Goal: Transaction & Acquisition: Purchase product/service

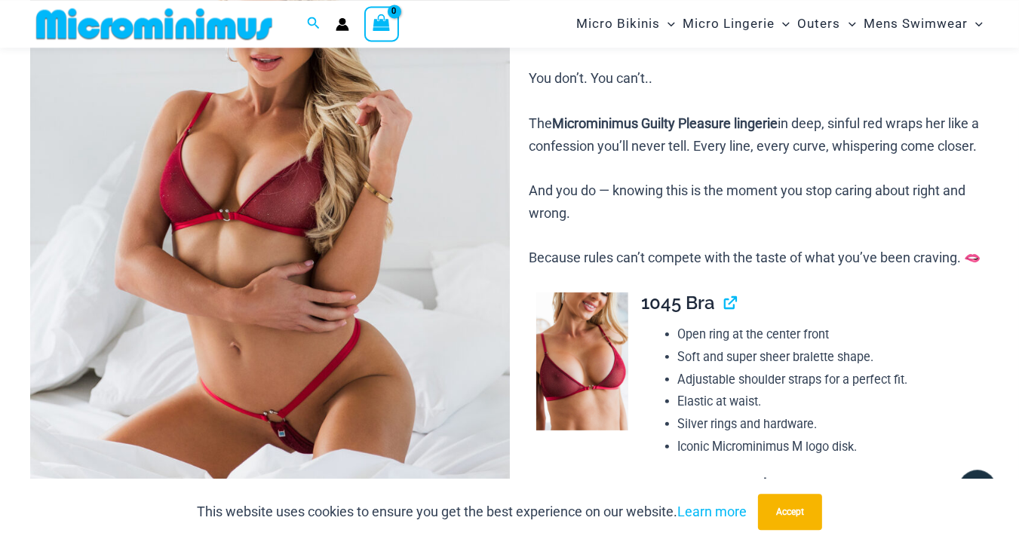
scroll to position [299, 0]
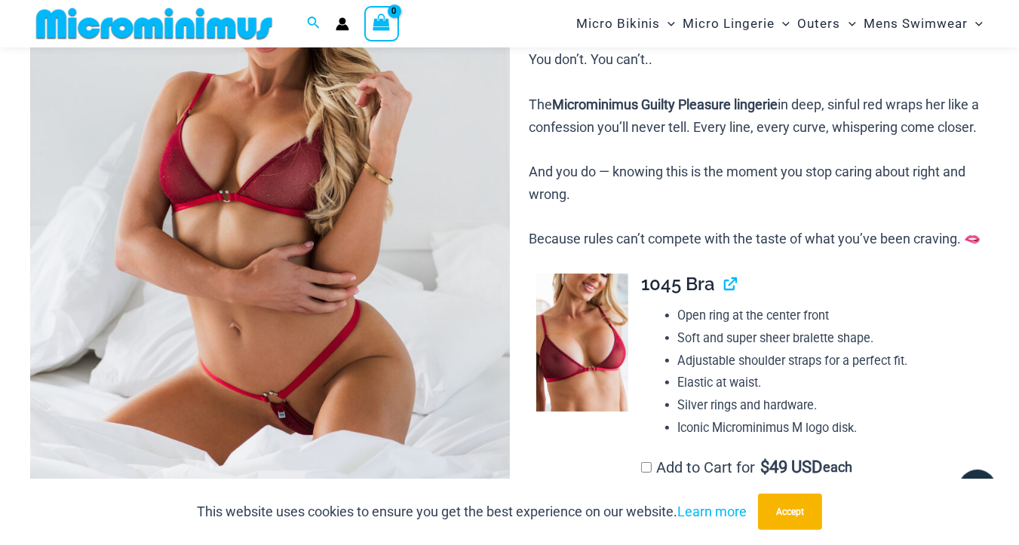
click at [372, 118] on img at bounding box center [270, 198] width 480 height 719
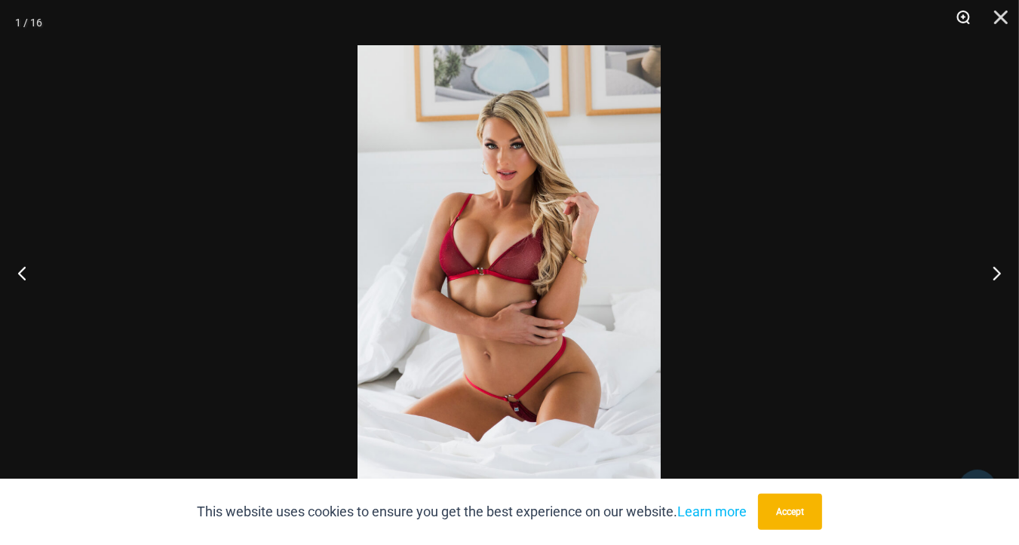
click at [964, 19] on button "Zoom" at bounding box center [958, 22] width 38 height 45
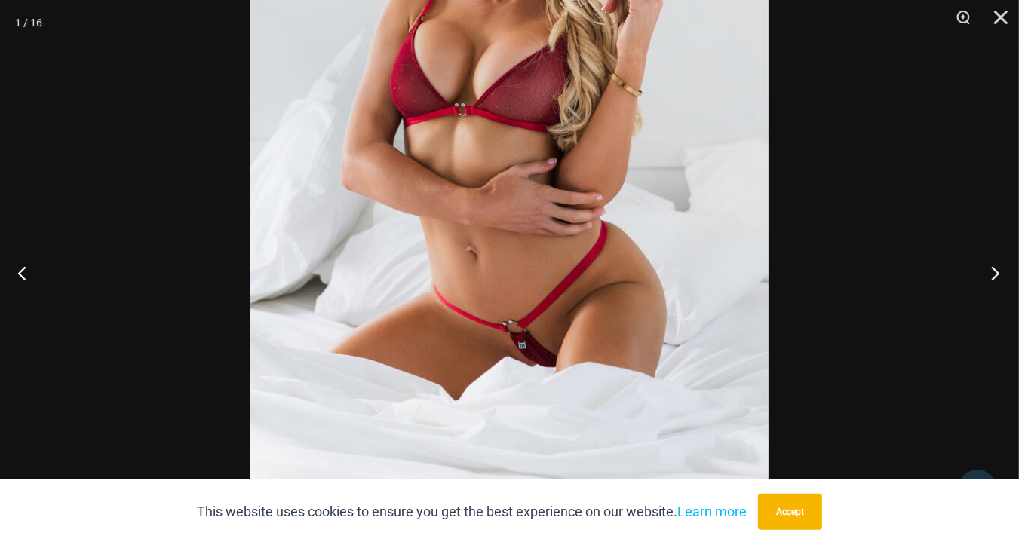
click at [1001, 271] on button "Next" at bounding box center [990, 272] width 57 height 75
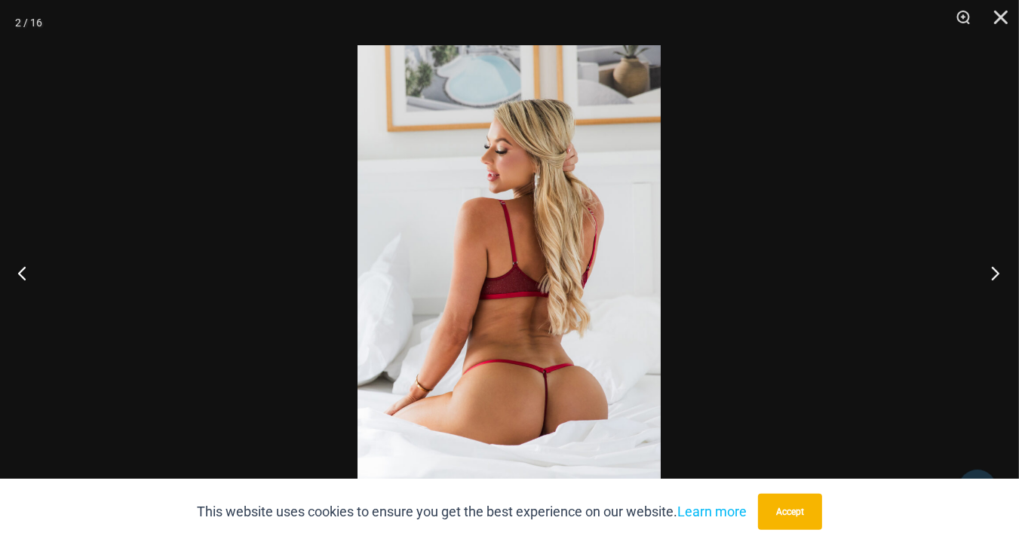
click at [1000, 271] on button "Next" at bounding box center [990, 272] width 57 height 75
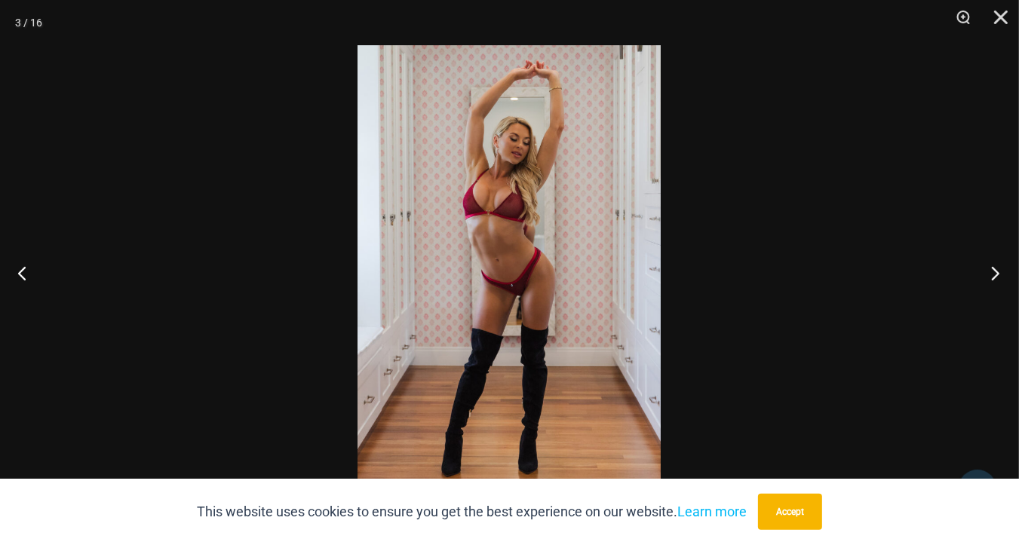
click at [1000, 271] on button "Next" at bounding box center [990, 272] width 57 height 75
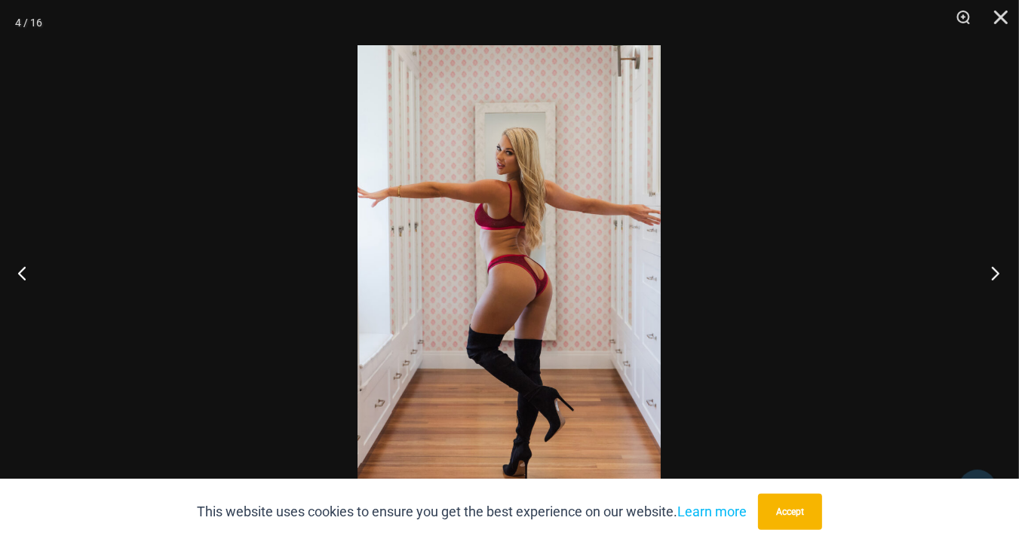
click at [1000, 272] on button "Next" at bounding box center [990, 272] width 57 height 75
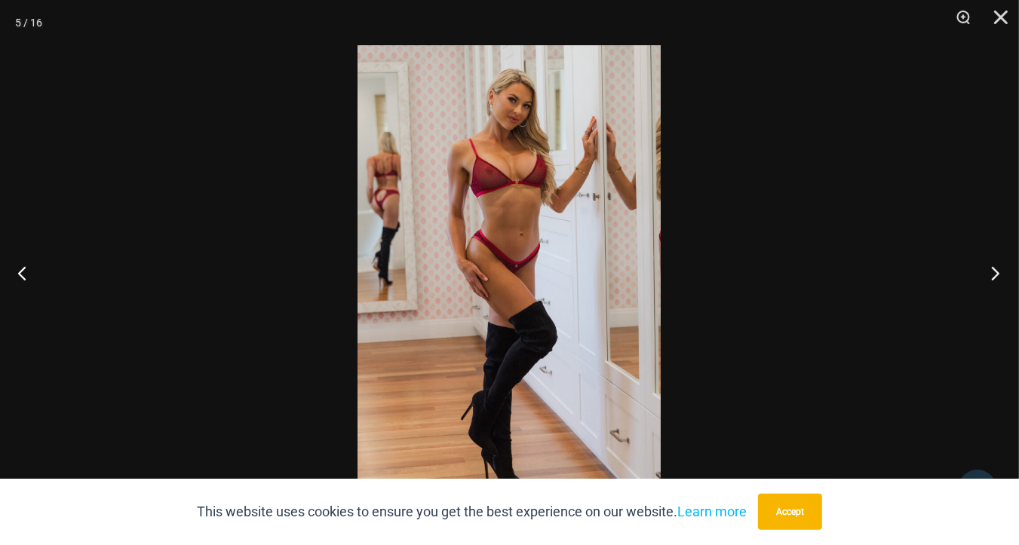
click at [1000, 273] on button "Next" at bounding box center [990, 272] width 57 height 75
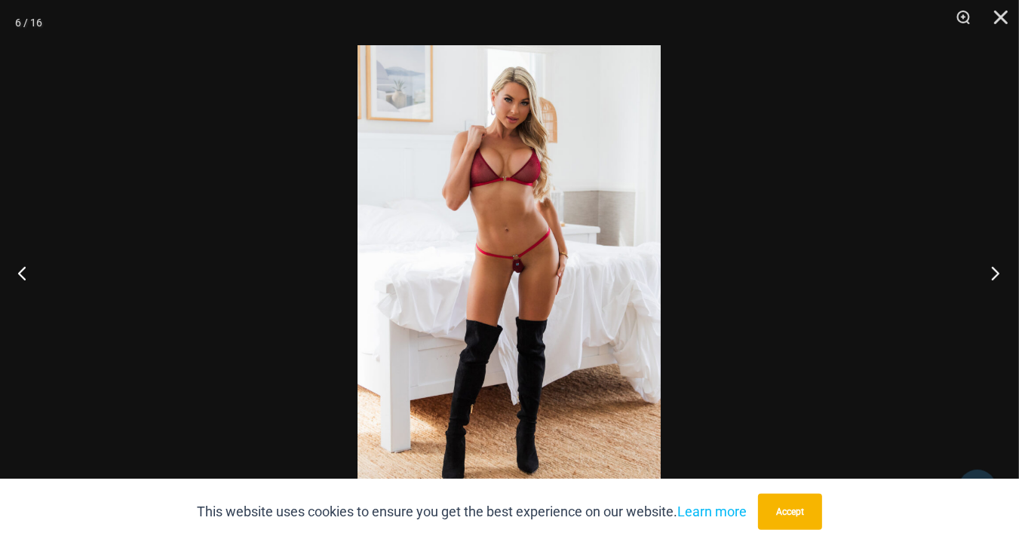
click at [1001, 273] on button "Next" at bounding box center [990, 272] width 57 height 75
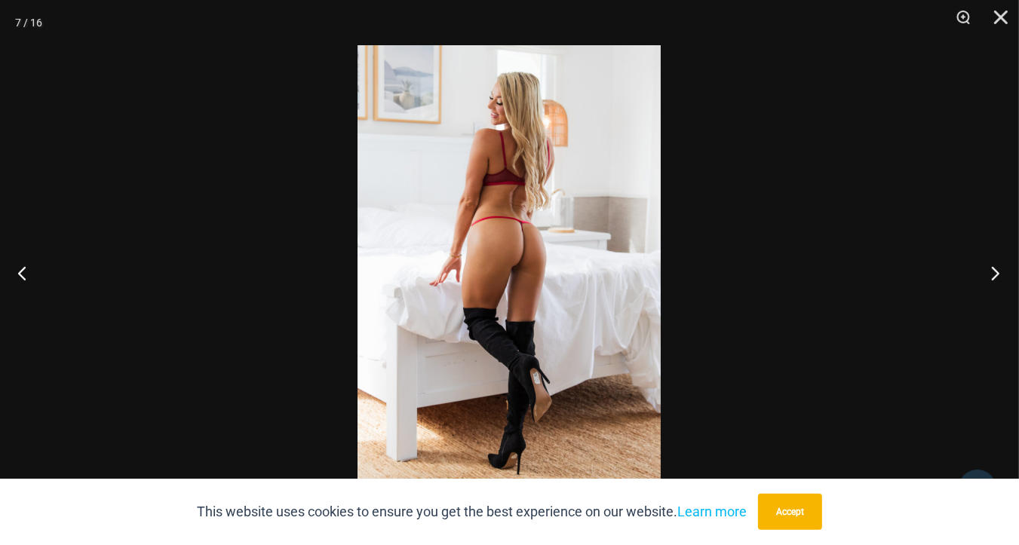
click at [1001, 273] on button "Next" at bounding box center [990, 272] width 57 height 75
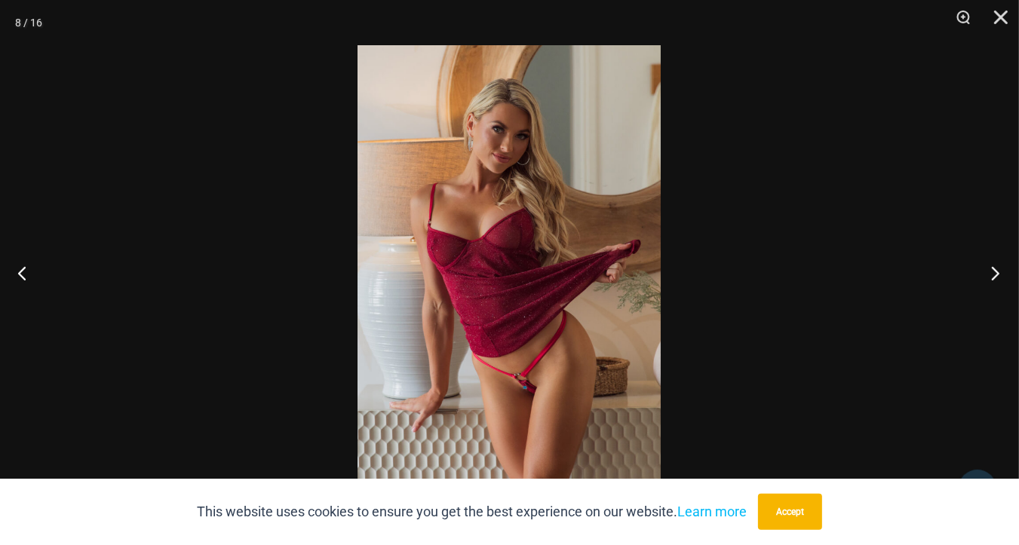
click at [1001, 273] on button "Next" at bounding box center [990, 272] width 57 height 75
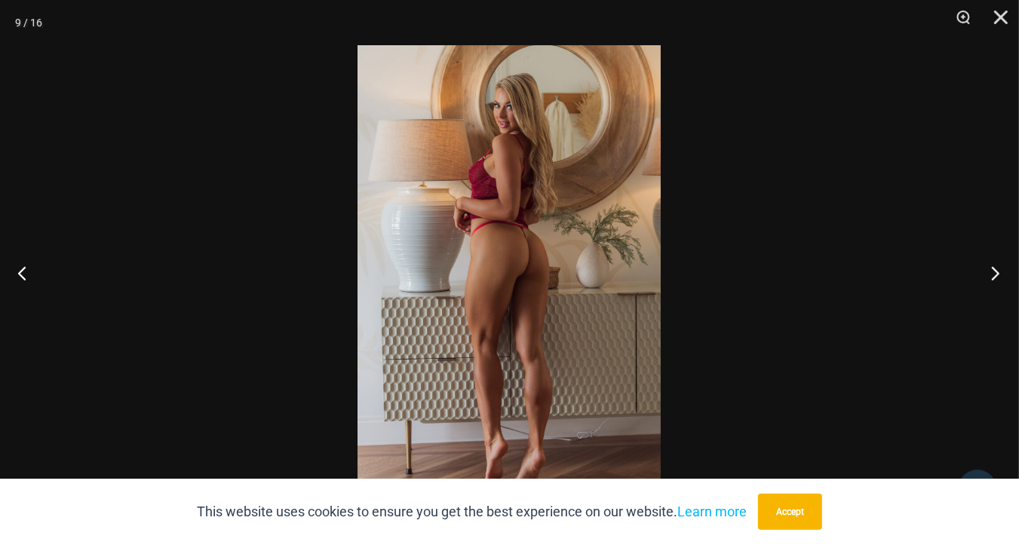
click at [1001, 273] on button "Next" at bounding box center [990, 272] width 57 height 75
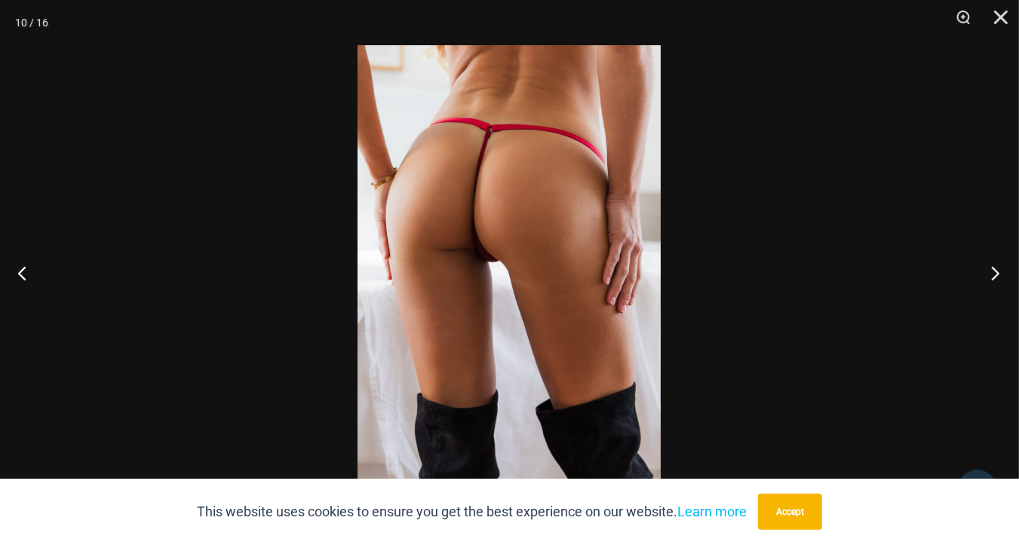
click at [998, 272] on button "Next" at bounding box center [990, 272] width 57 height 75
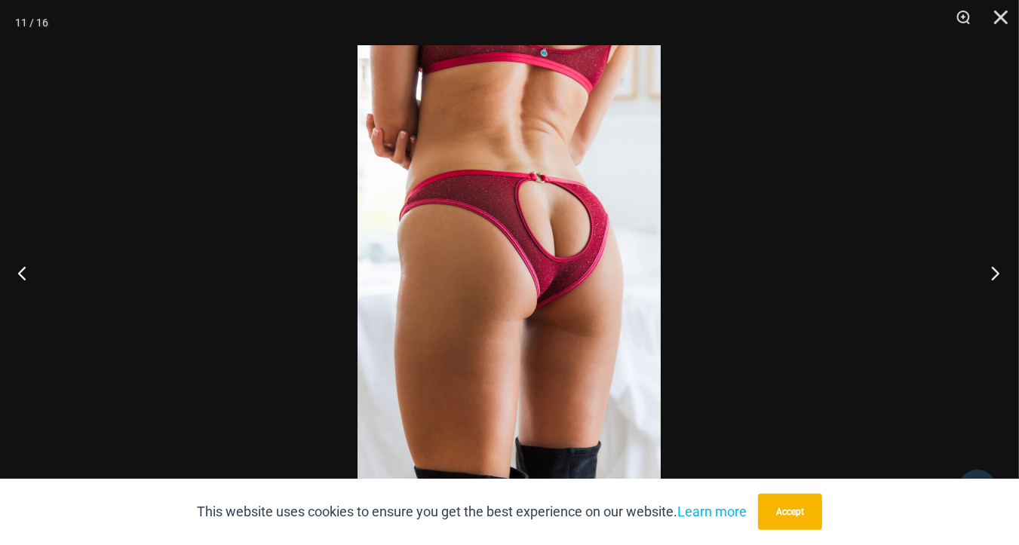
click at [999, 272] on button "Next" at bounding box center [990, 272] width 57 height 75
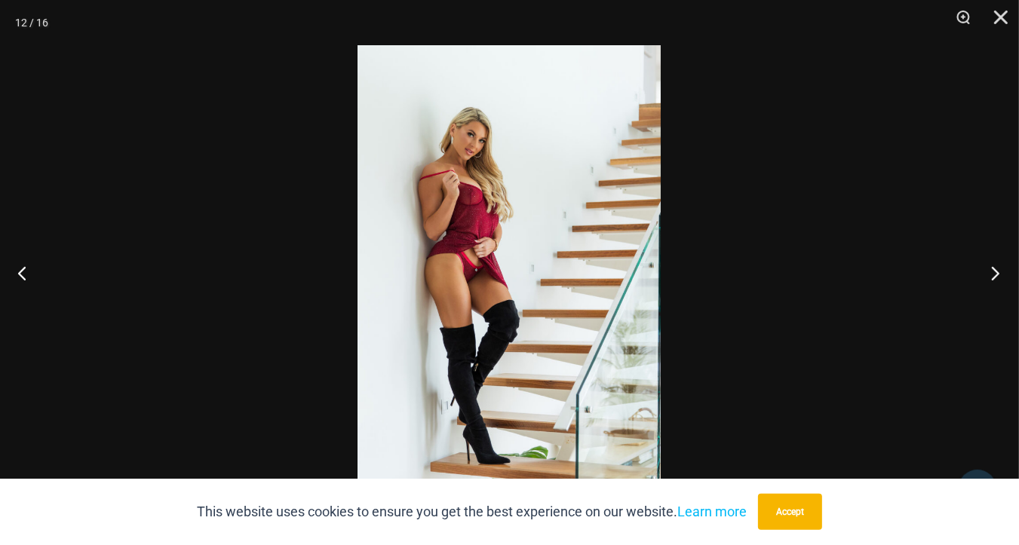
click at [999, 272] on button "Next" at bounding box center [990, 272] width 57 height 75
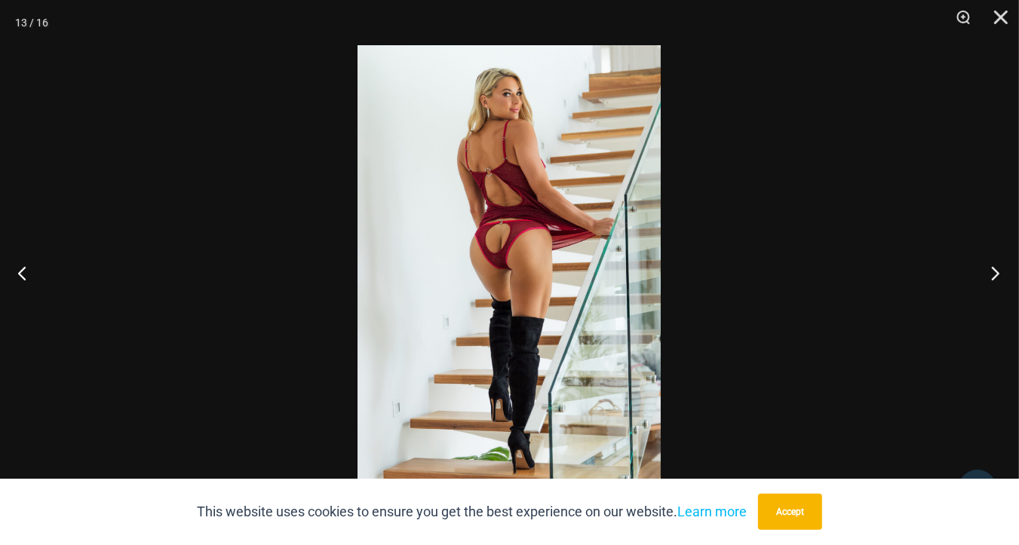
click at [1000, 272] on button "Next" at bounding box center [990, 272] width 57 height 75
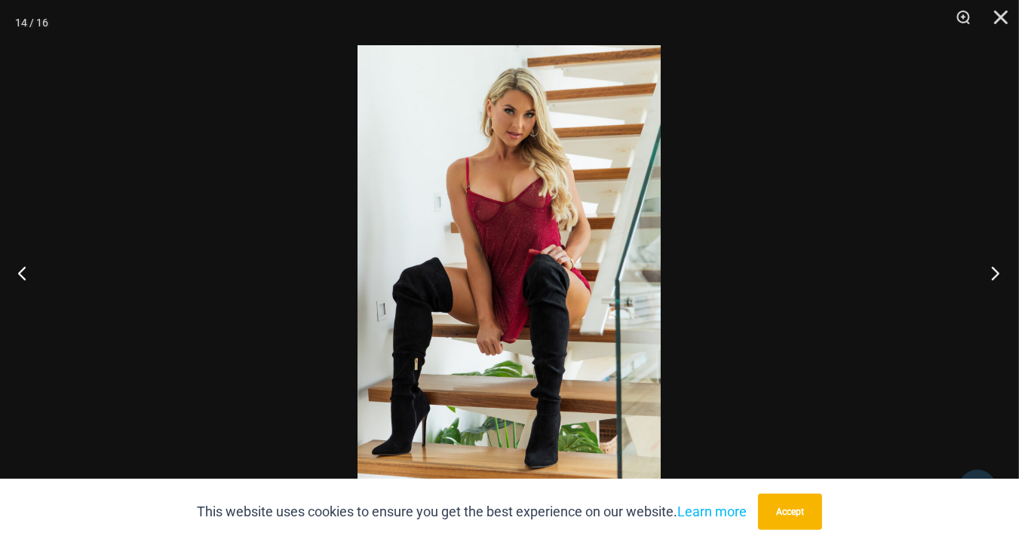
click at [1000, 272] on button "Next" at bounding box center [990, 272] width 57 height 75
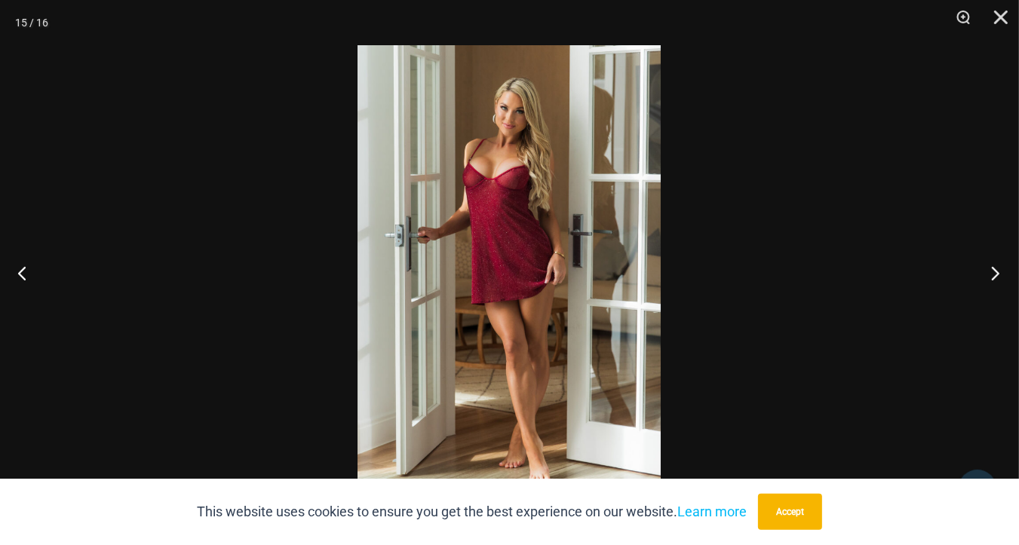
click at [994, 275] on button "Next" at bounding box center [990, 272] width 57 height 75
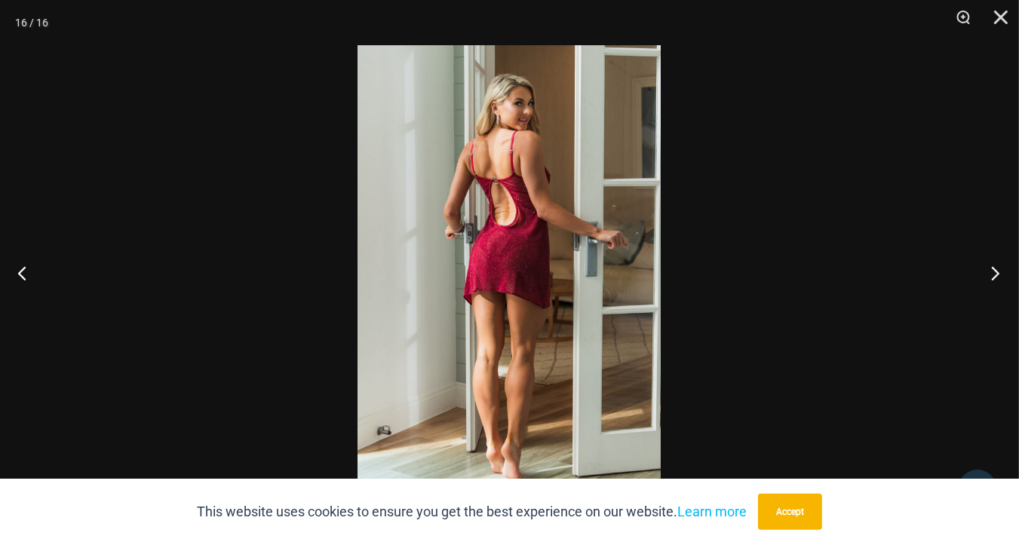
click at [994, 275] on button "Next" at bounding box center [990, 272] width 57 height 75
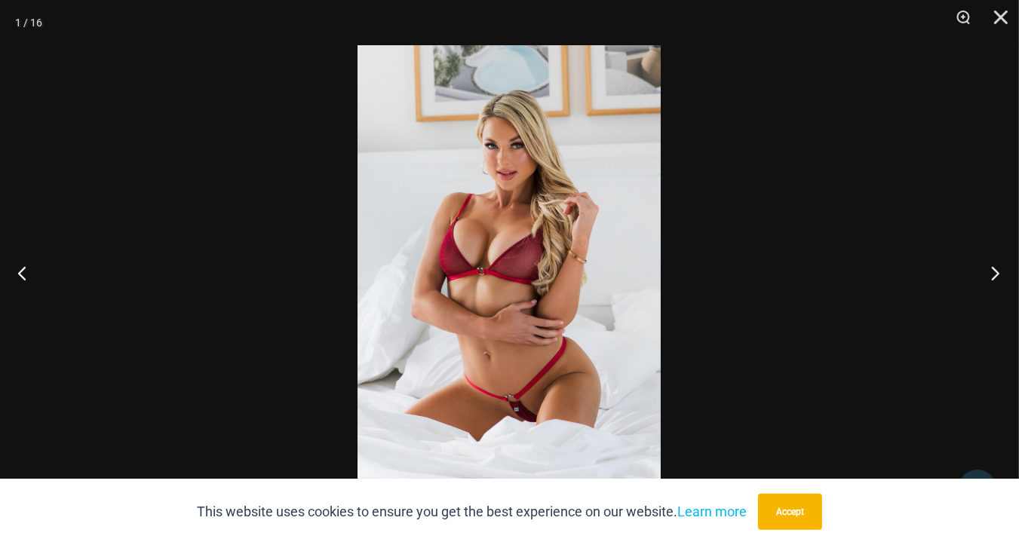
click at [994, 275] on button "Next" at bounding box center [990, 272] width 57 height 75
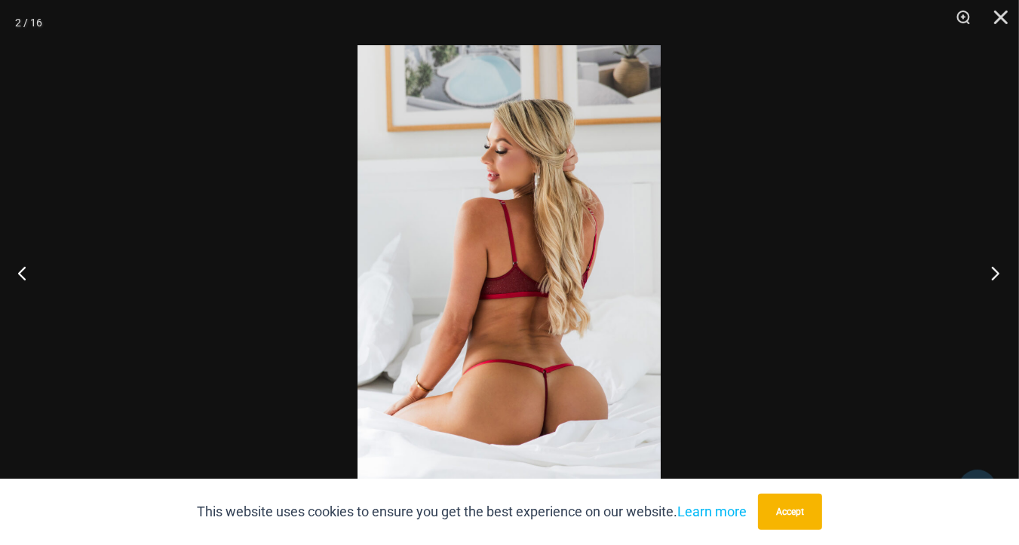
click at [994, 275] on button "Next" at bounding box center [990, 272] width 57 height 75
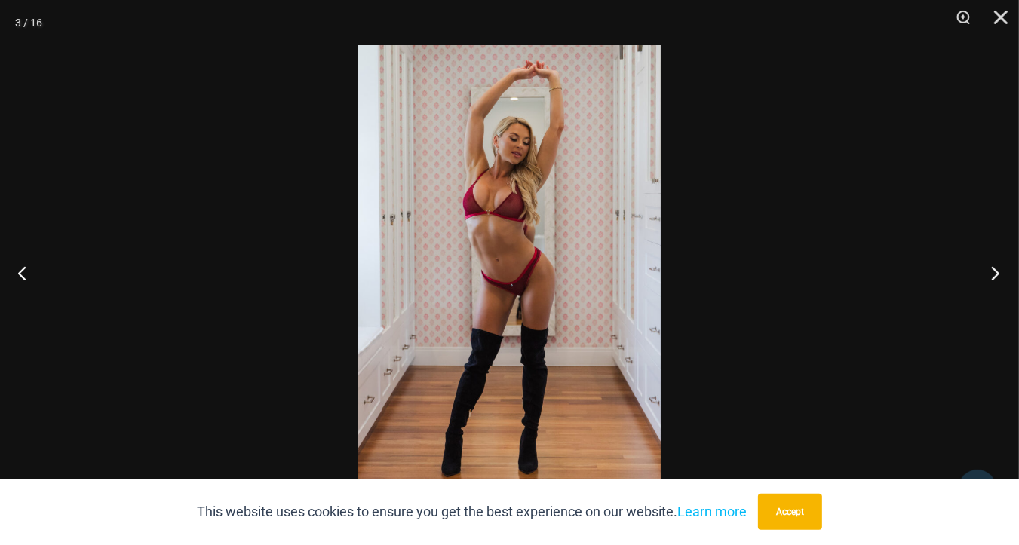
click at [995, 275] on button "Next" at bounding box center [990, 272] width 57 height 75
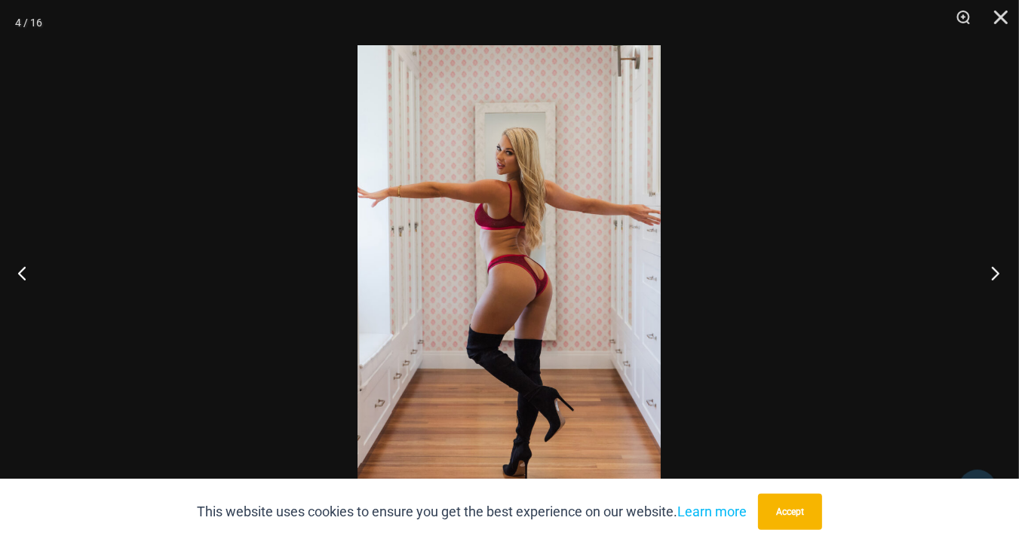
click at [995, 275] on button "Next" at bounding box center [990, 272] width 57 height 75
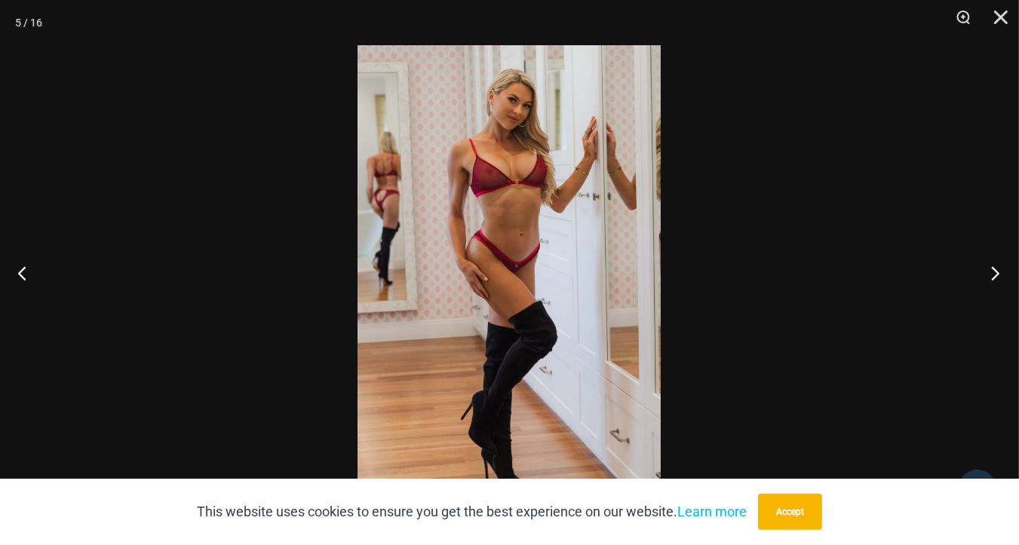
click at [995, 275] on button "Next" at bounding box center [990, 272] width 57 height 75
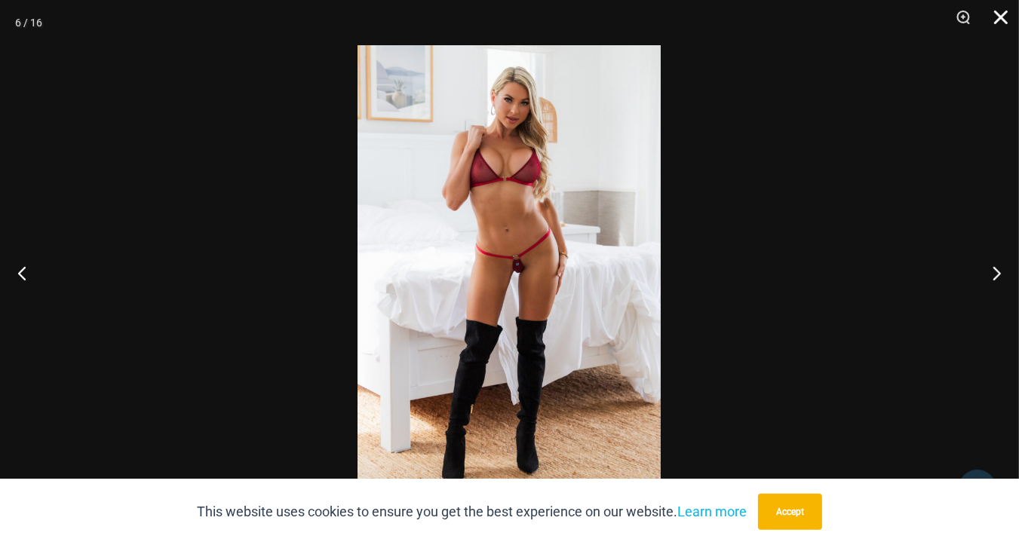
click at [1001, 20] on button "Close" at bounding box center [996, 22] width 38 height 45
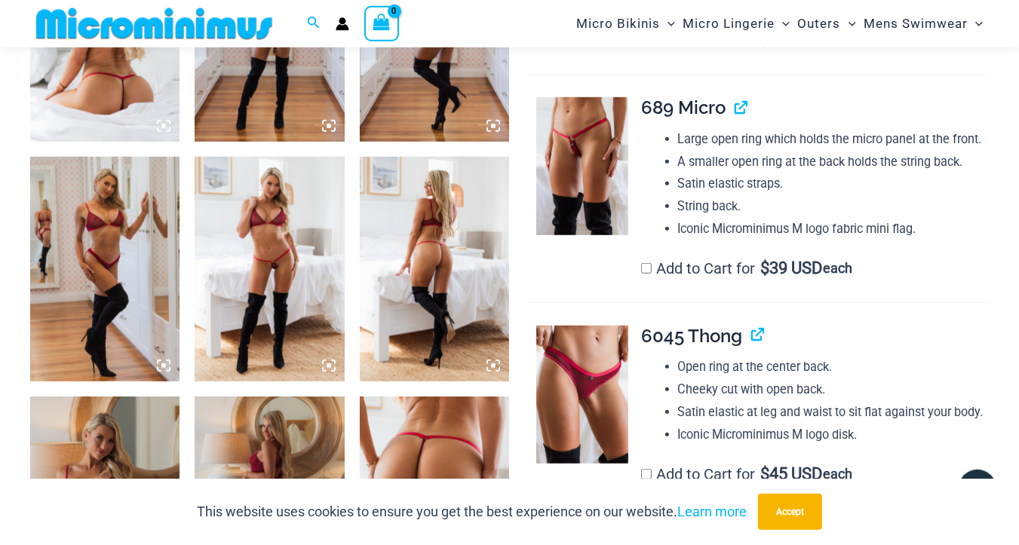
scroll to position [941, 0]
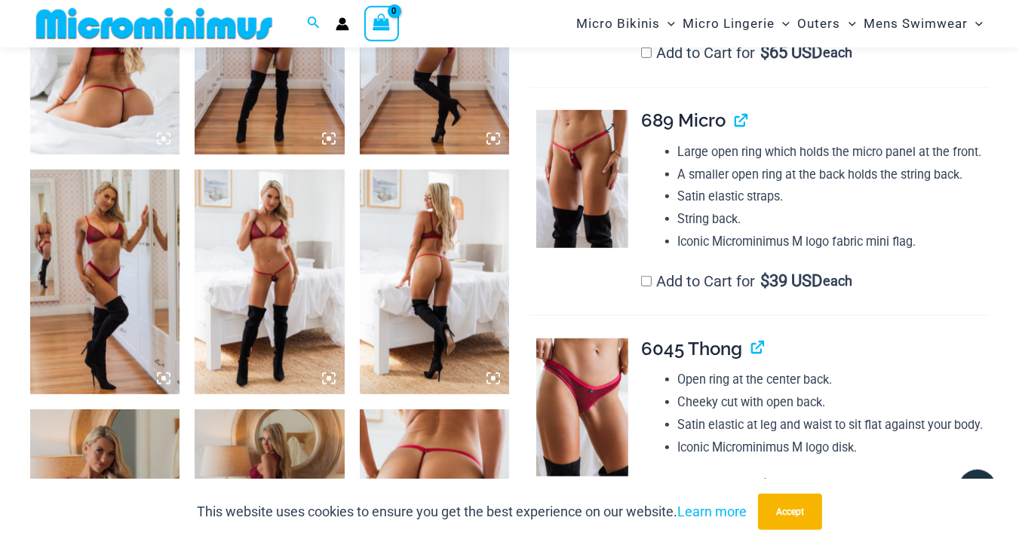
click at [554, 190] on img at bounding box center [582, 179] width 92 height 138
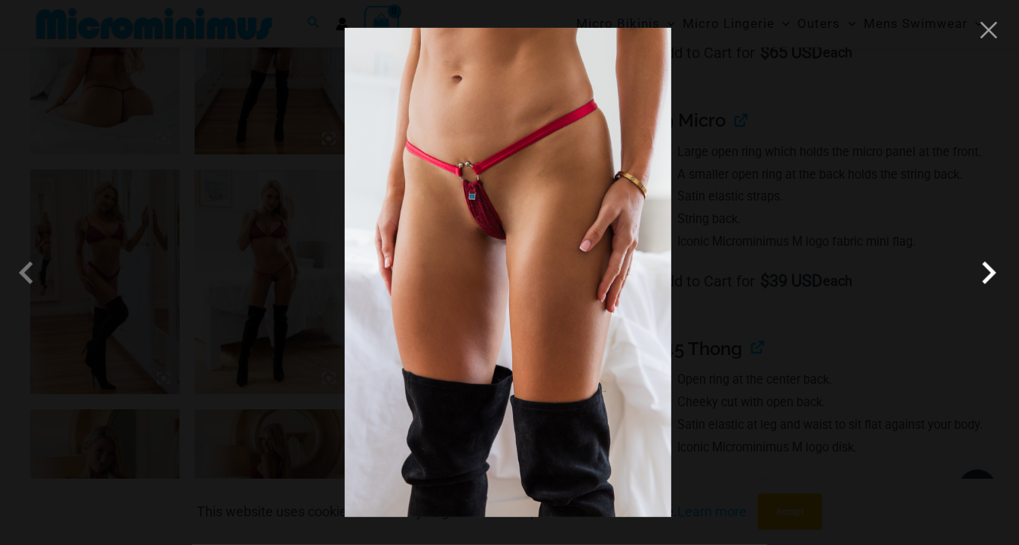
click at [991, 279] on span at bounding box center [988, 272] width 45 height 45
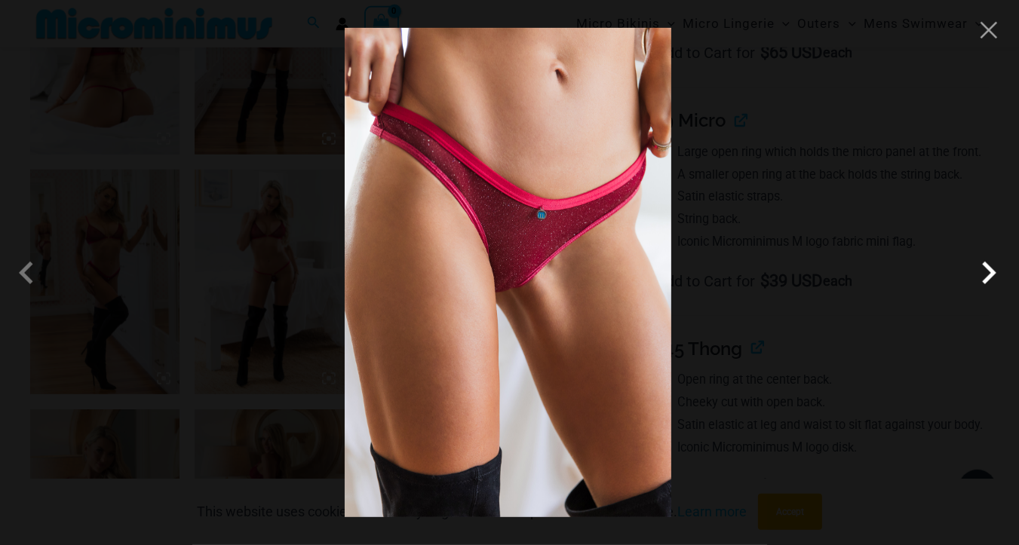
click at [992, 278] on span at bounding box center [988, 272] width 45 height 45
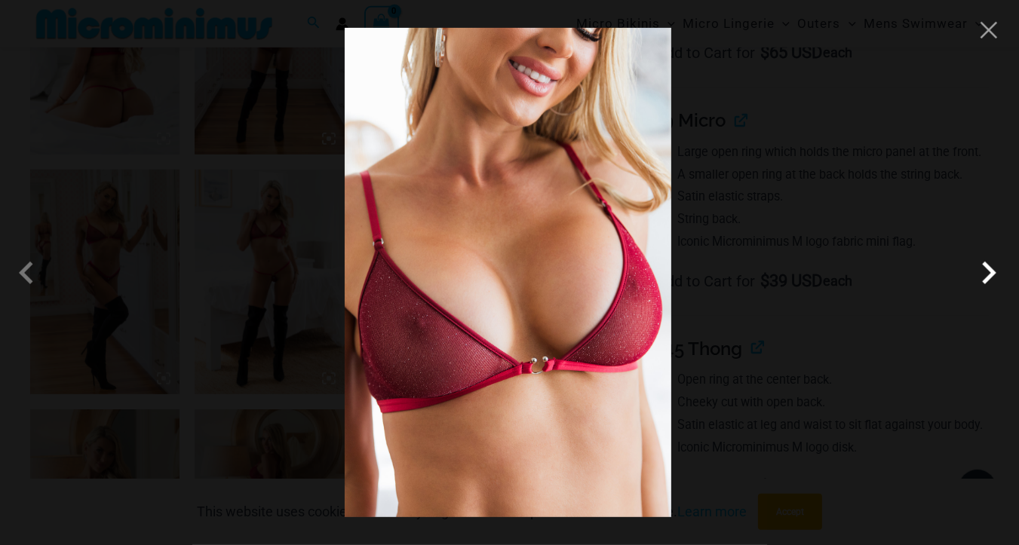
click at [992, 278] on span at bounding box center [988, 272] width 45 height 45
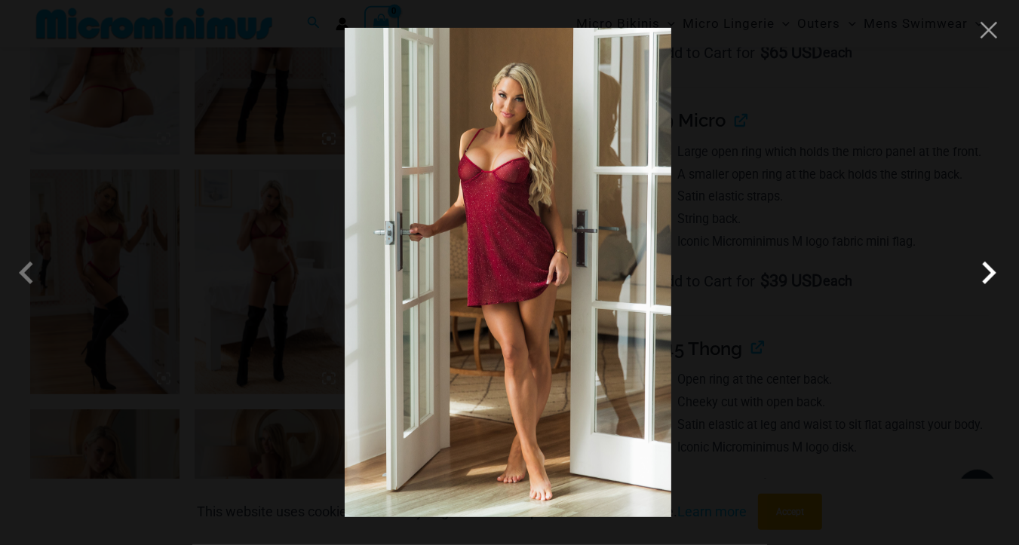
click at [992, 278] on span at bounding box center [988, 272] width 45 height 45
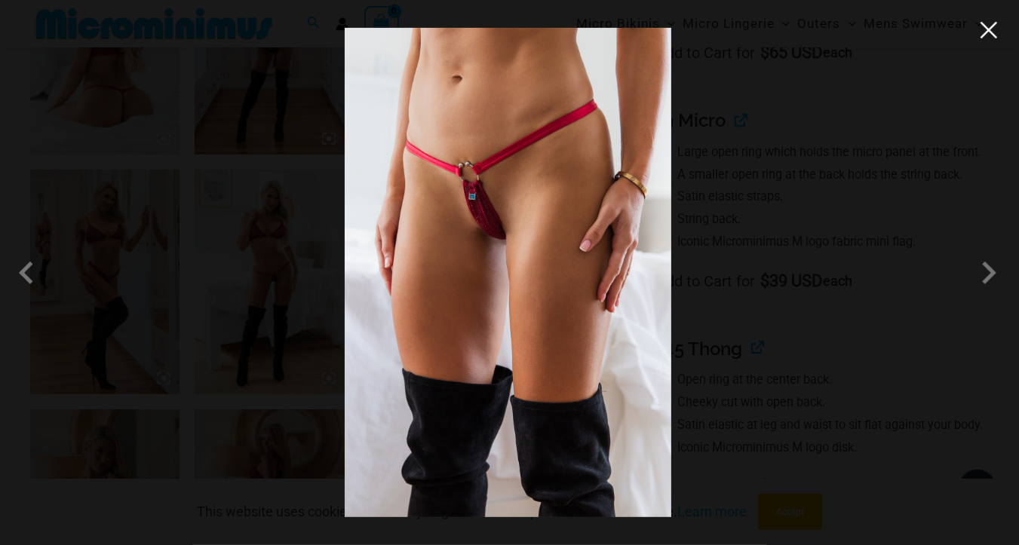
click at [985, 23] on button "Close" at bounding box center [988, 30] width 23 height 23
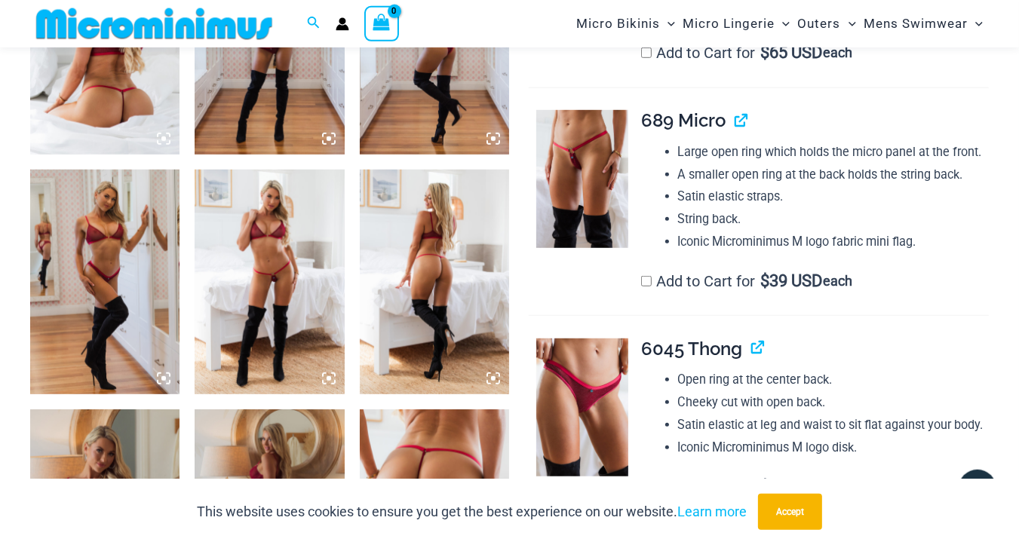
click at [251, 253] on img at bounding box center [269, 282] width 149 height 225
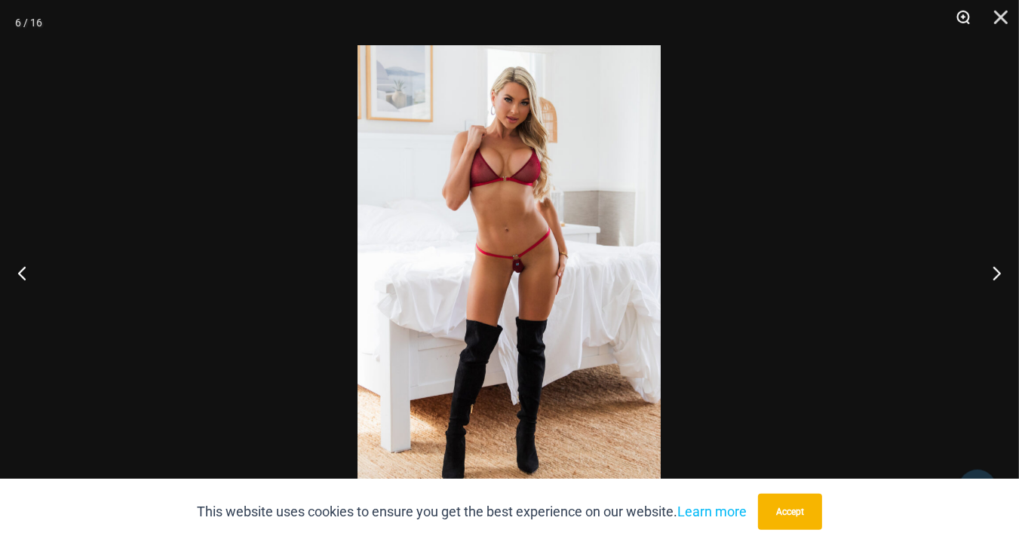
click at [965, 14] on button "Zoom" at bounding box center [958, 22] width 38 height 45
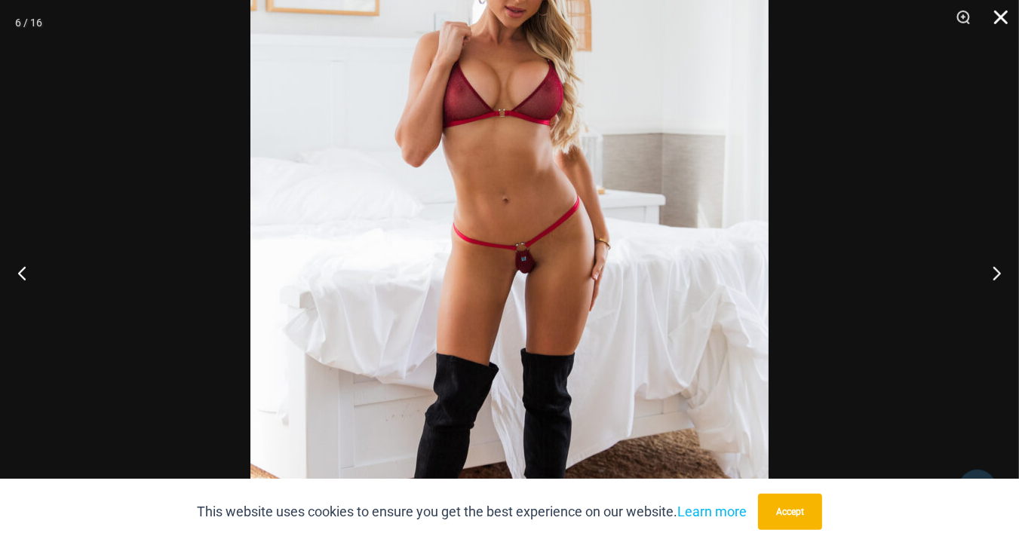
click at [1002, 17] on button "Close" at bounding box center [996, 22] width 38 height 45
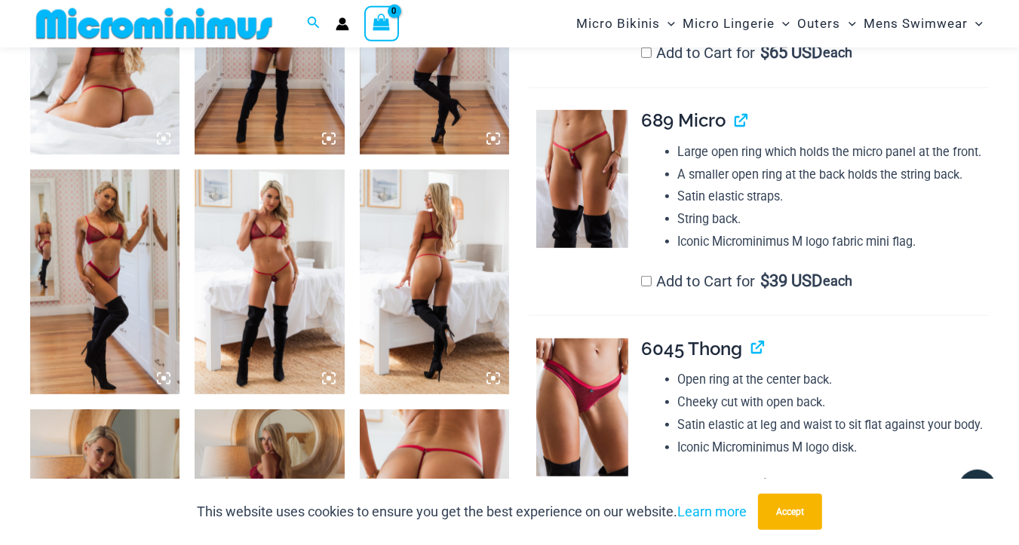
click at [439, 268] on img at bounding box center [434, 282] width 149 height 225
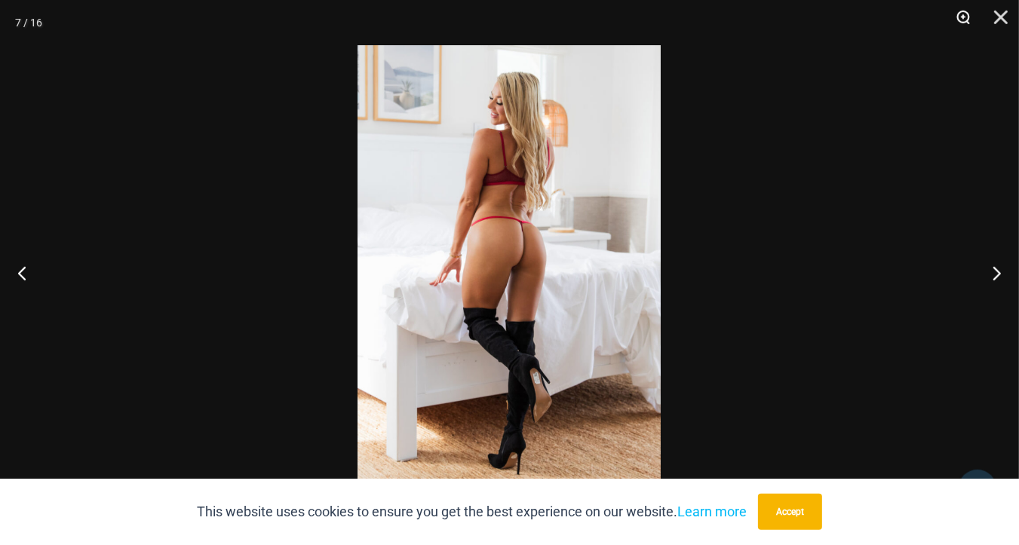
click at [958, 23] on button "Zoom" at bounding box center [958, 22] width 38 height 45
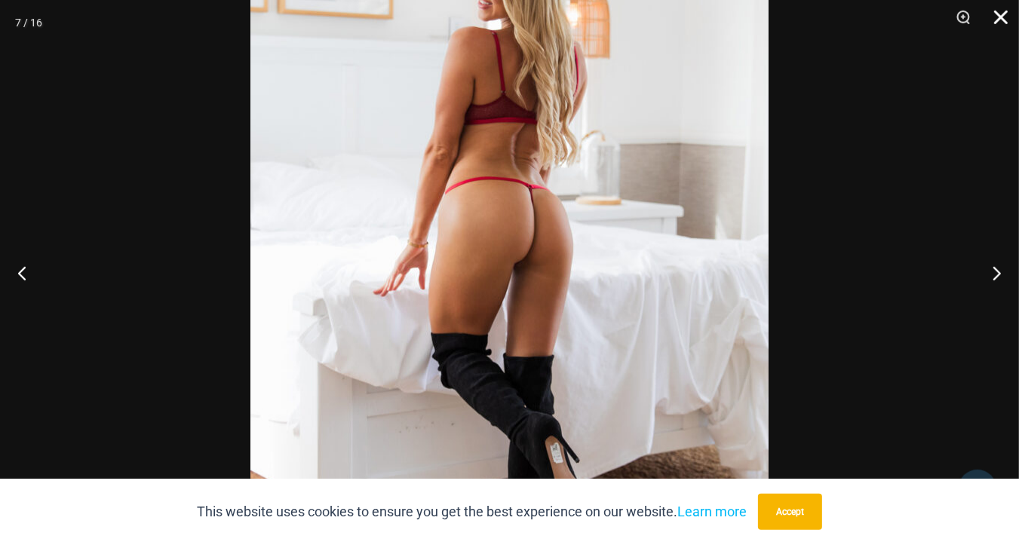
click at [1002, 14] on button "Close" at bounding box center [996, 22] width 38 height 45
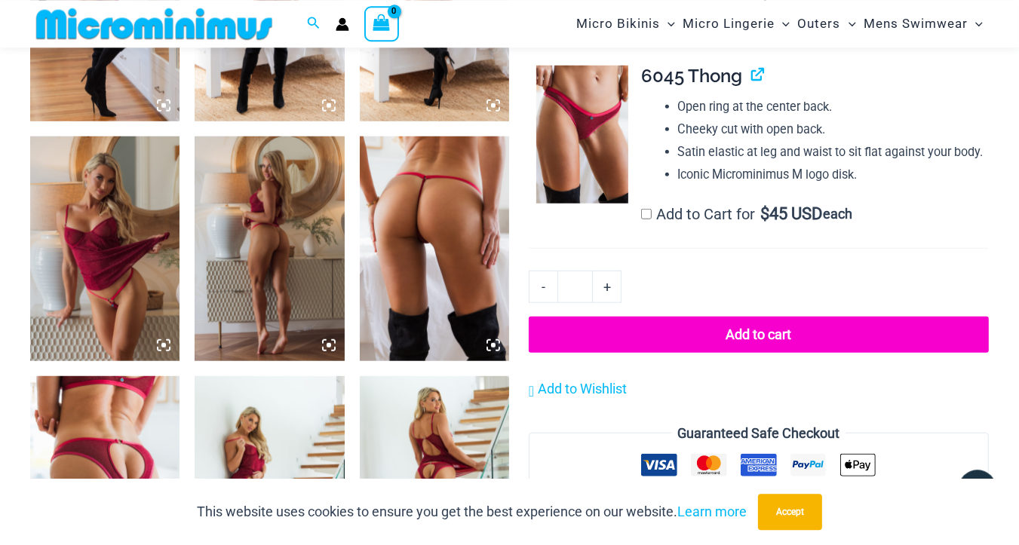
scroll to position [1285, 0]
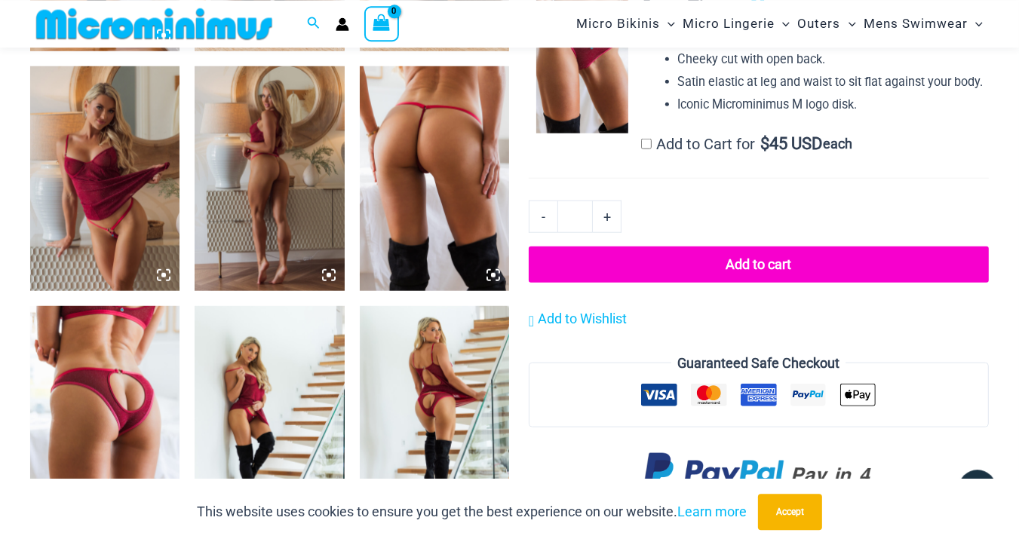
click at [89, 204] on img at bounding box center [104, 178] width 149 height 225
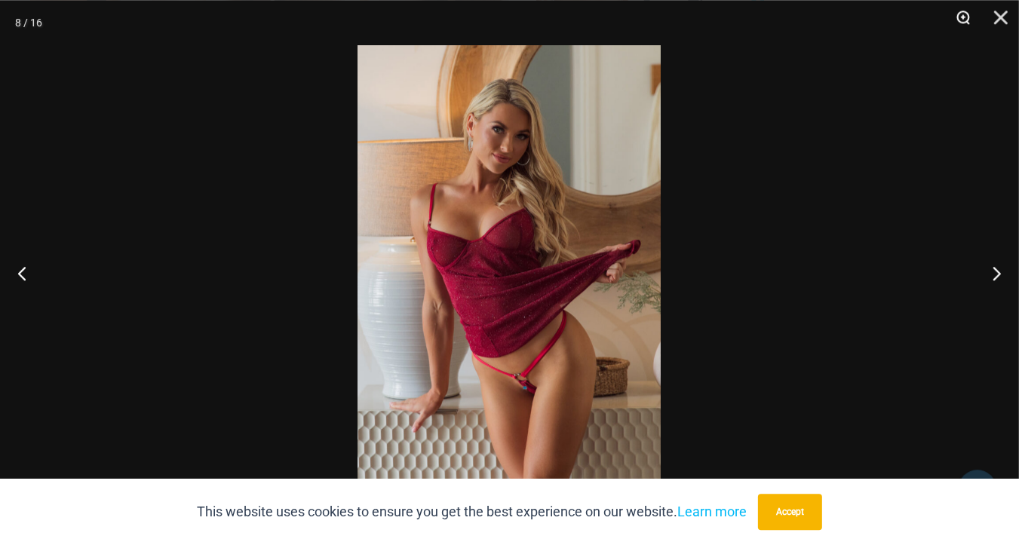
click at [958, 23] on button "Zoom" at bounding box center [958, 22] width 38 height 45
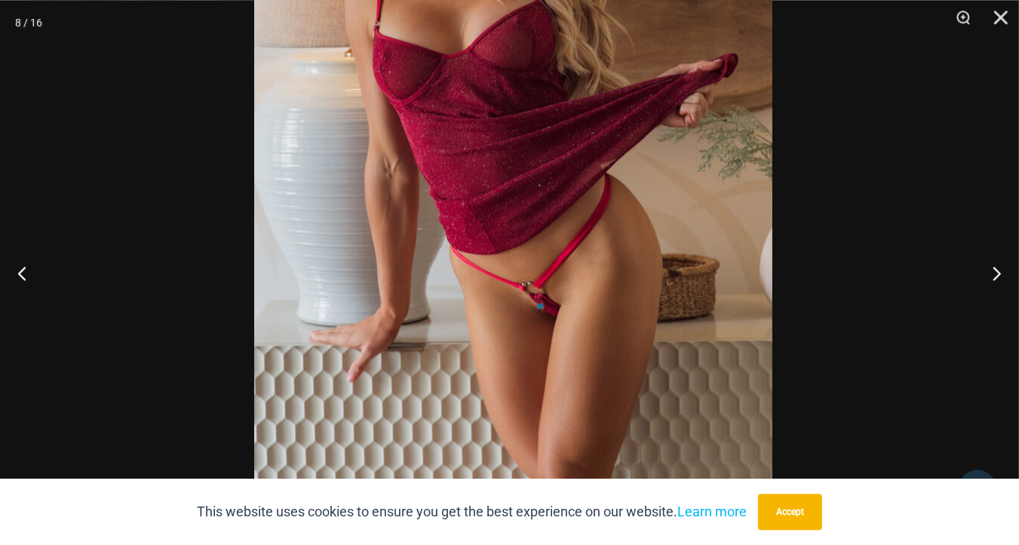
click at [557, 100] on img at bounding box center [513, 109] width 518 height 777
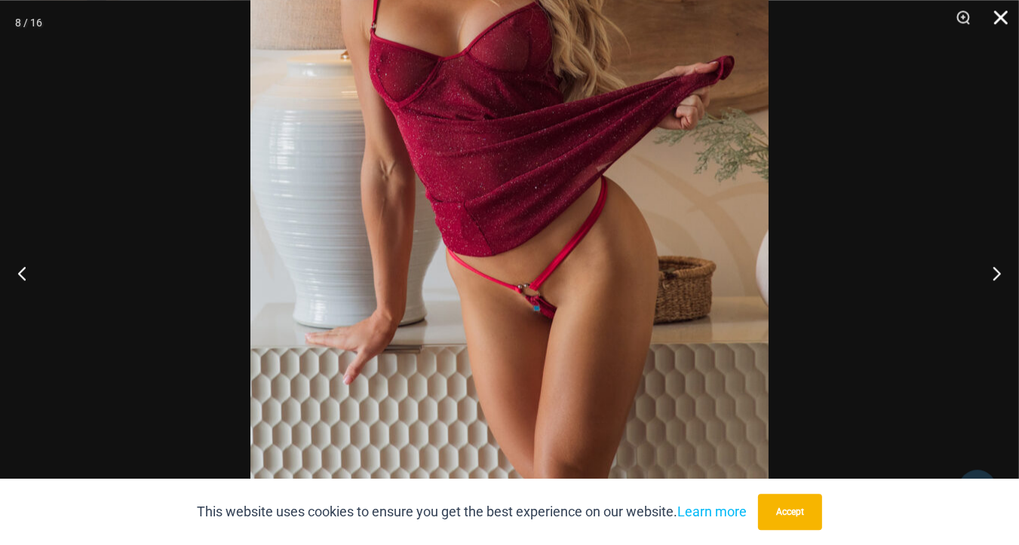
click at [1002, 19] on button "Close" at bounding box center [996, 22] width 38 height 45
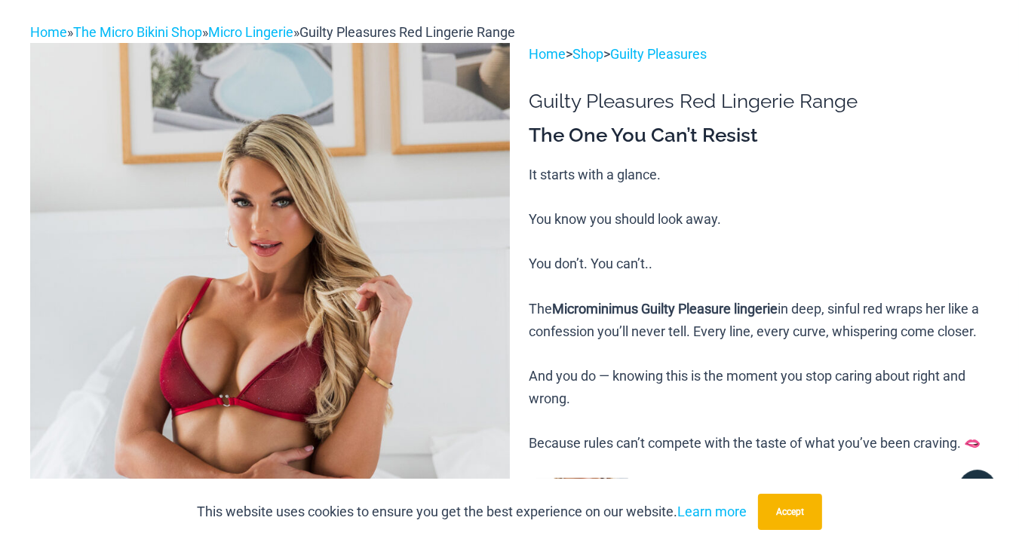
scroll to position [0, 0]
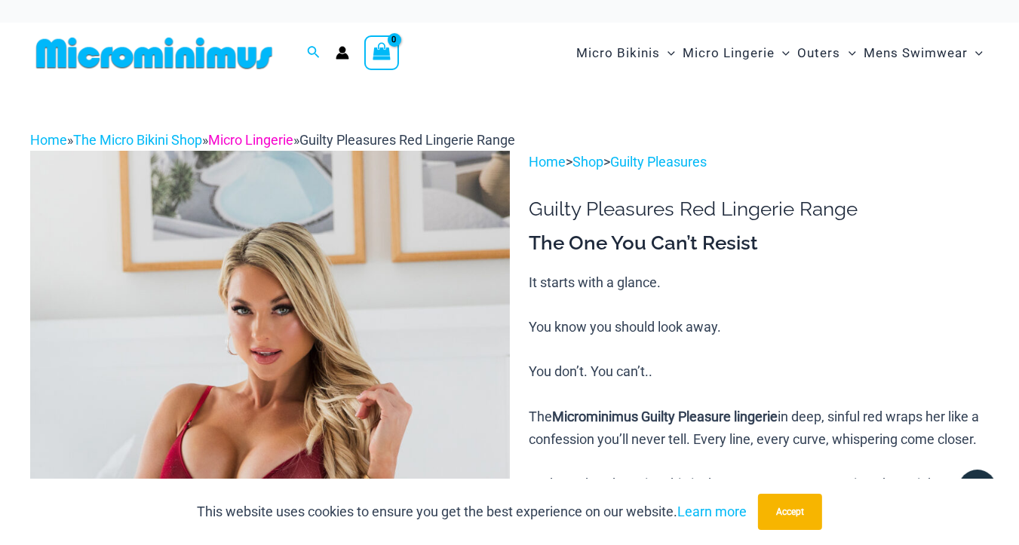
click at [292, 137] on link "Micro Lingerie" at bounding box center [250, 140] width 85 height 16
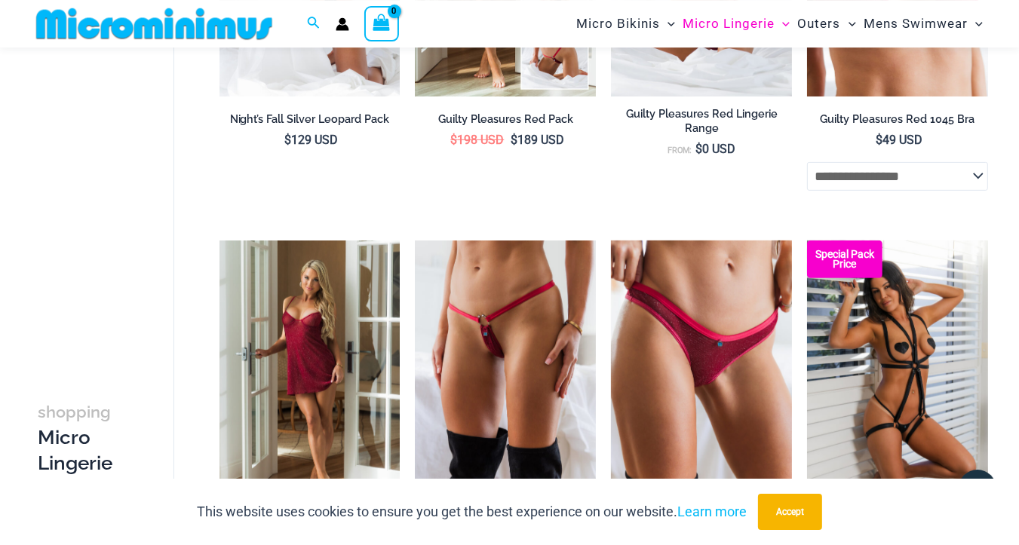
scroll to position [658, 0]
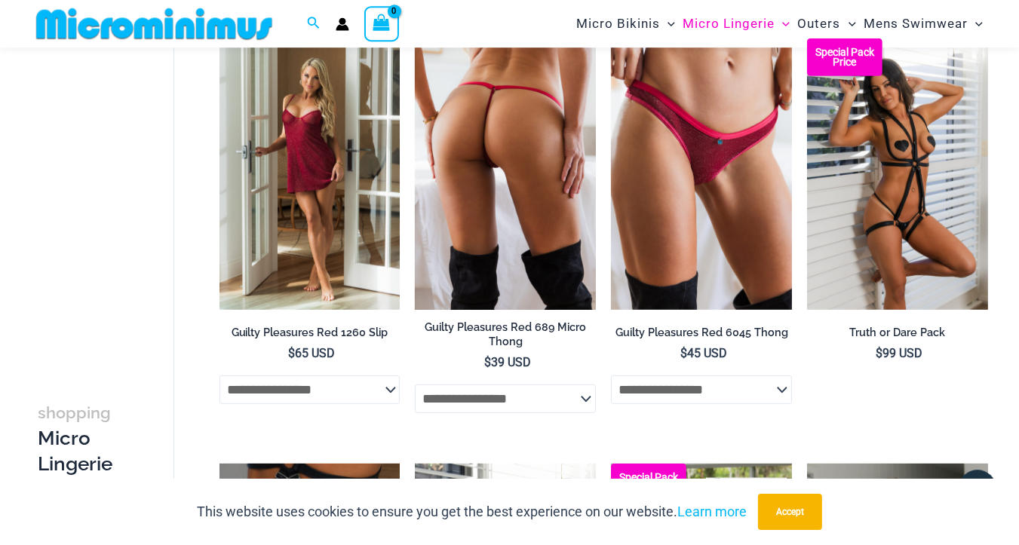
click at [468, 176] on img at bounding box center [505, 173] width 181 height 271
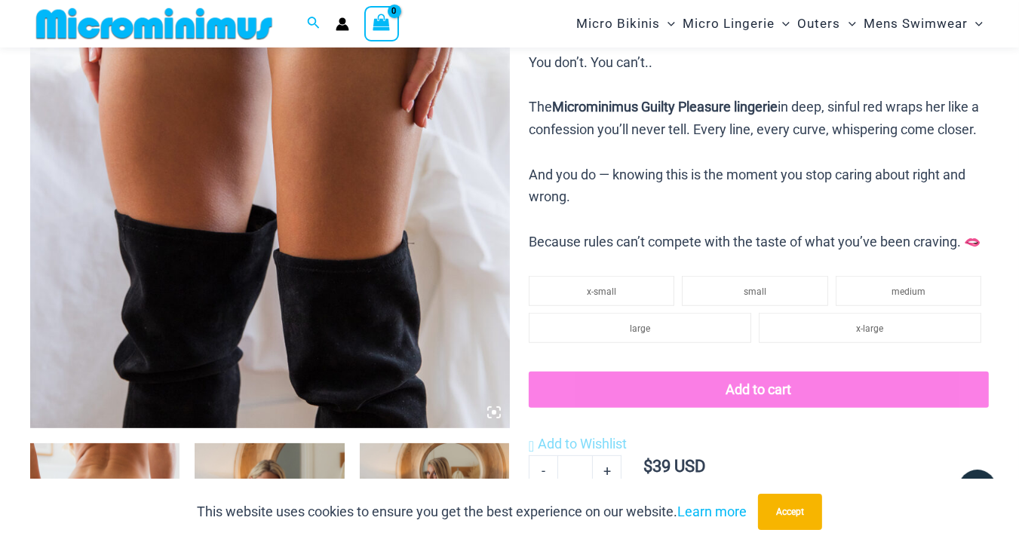
scroll to position [453, 0]
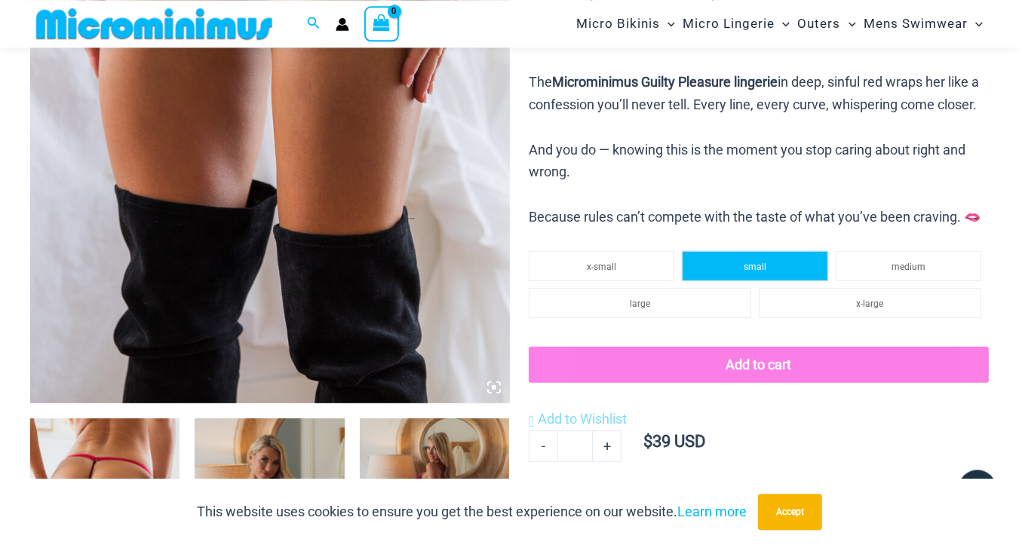
click at [743, 281] on li "small" at bounding box center [755, 266] width 146 height 30
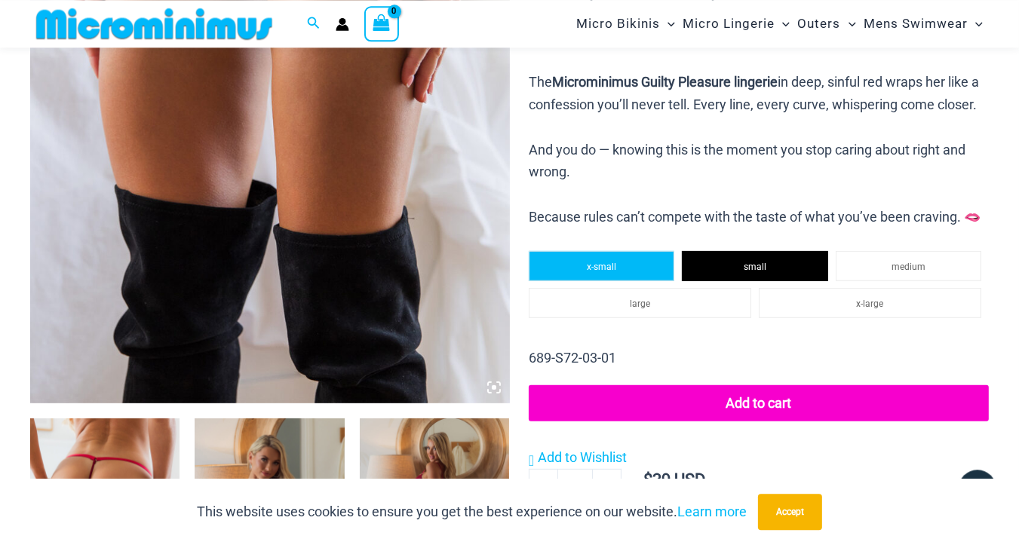
click at [593, 272] on span "x-small" at bounding box center [601, 267] width 29 height 11
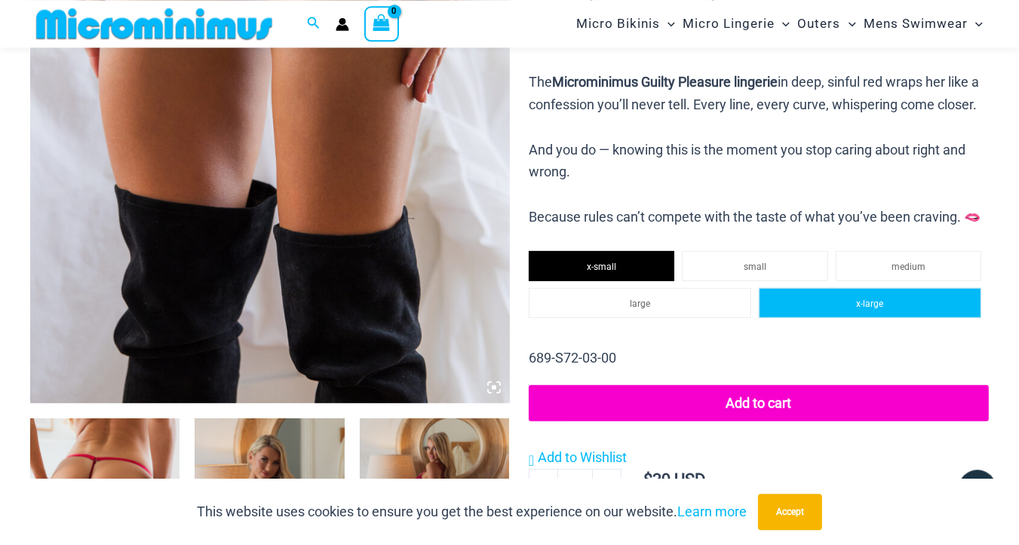
click at [863, 309] on span "x-large" at bounding box center [869, 304] width 27 height 11
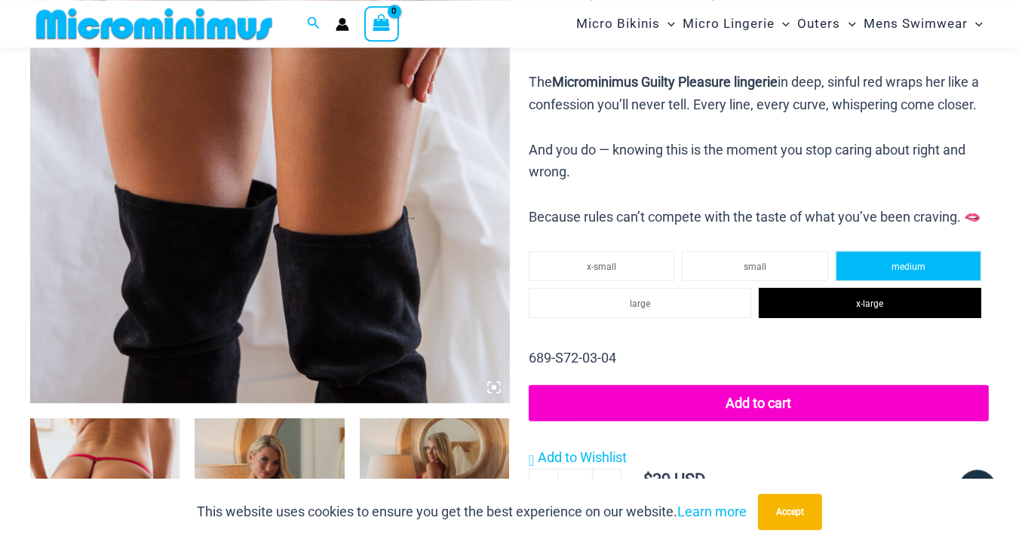
click at [905, 272] on span "medium" at bounding box center [908, 267] width 34 height 11
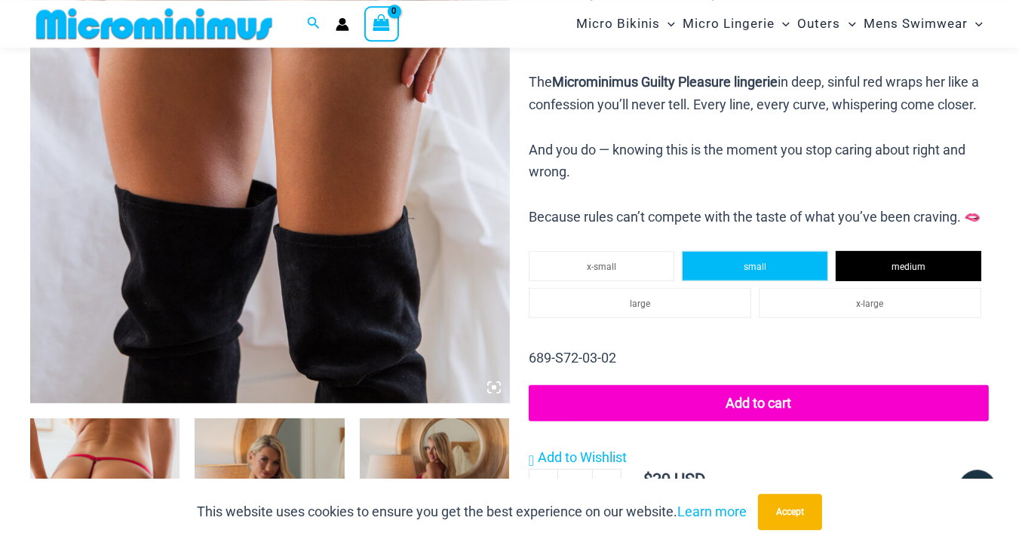
click at [756, 272] on span "small" at bounding box center [755, 267] width 23 height 11
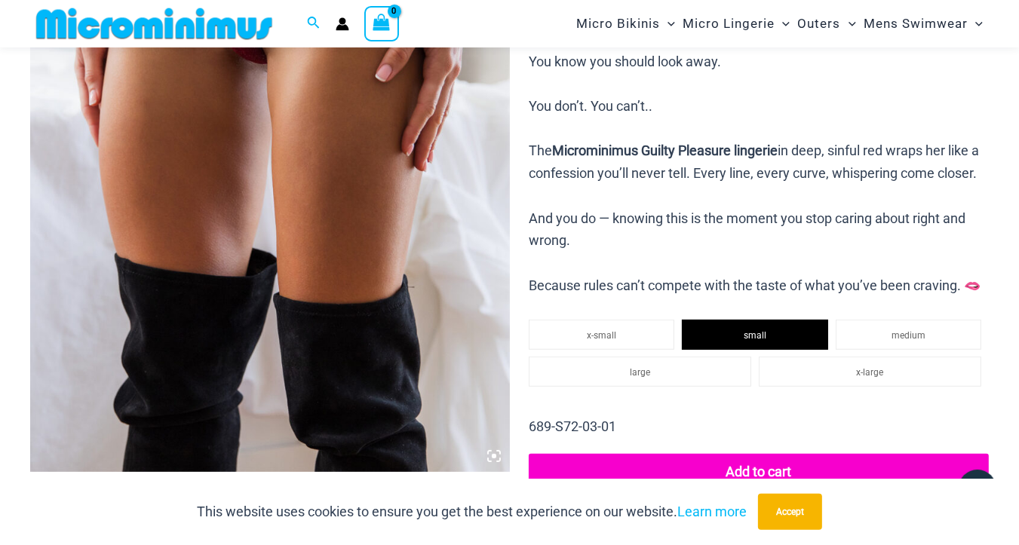
scroll to position [379, 0]
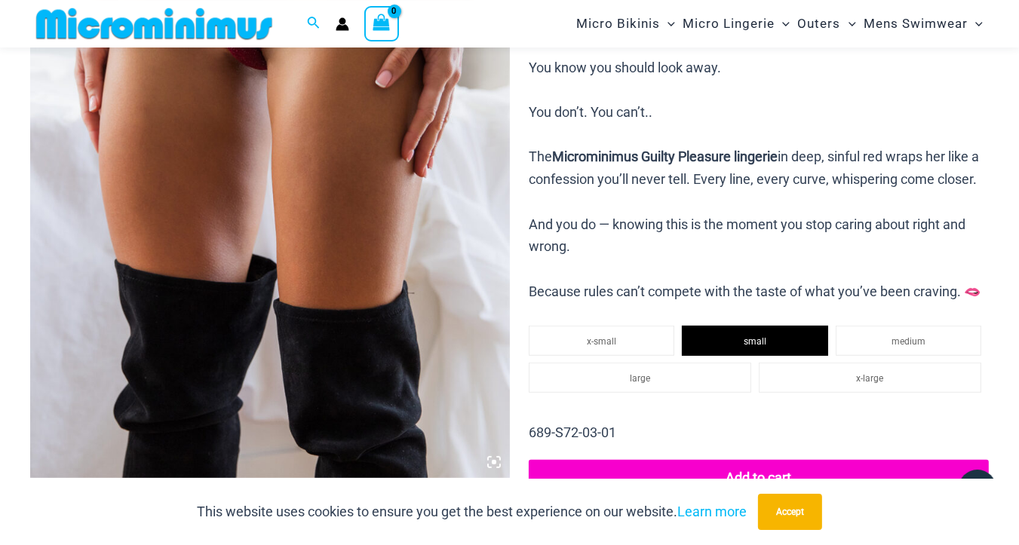
click at [357, 120] on img at bounding box center [270, 118] width 480 height 719
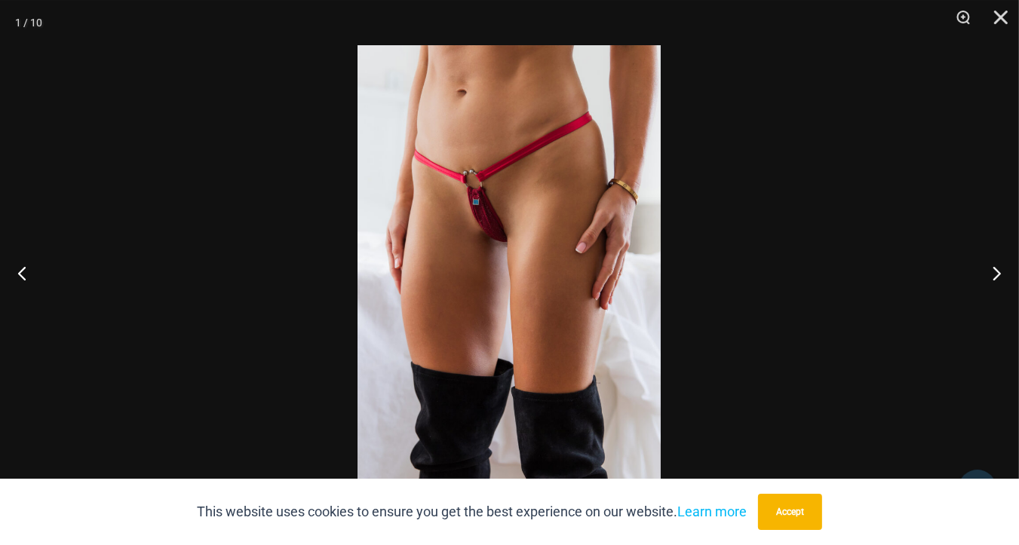
click at [484, 230] on img at bounding box center [508, 272] width 303 height 455
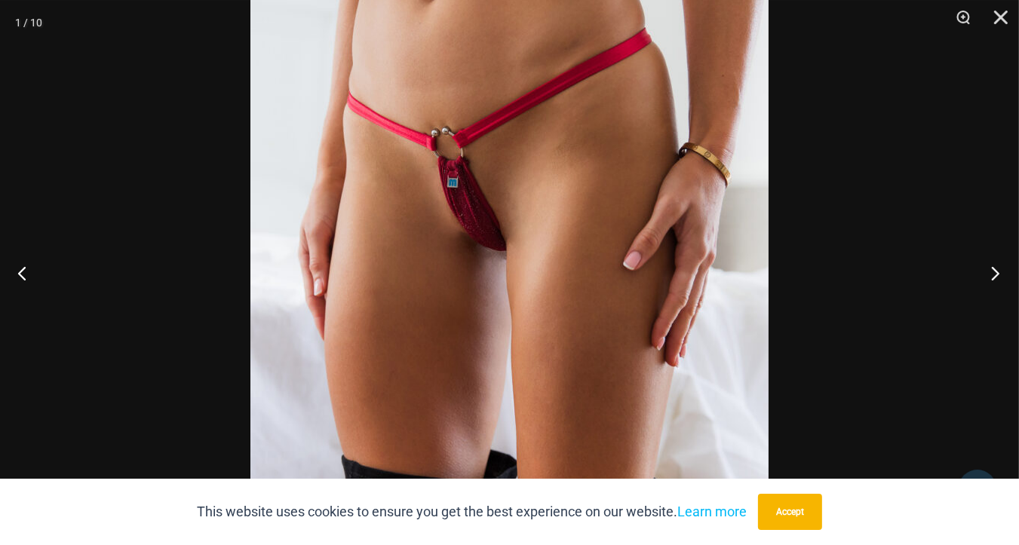
click at [998, 278] on button "Next" at bounding box center [990, 272] width 57 height 75
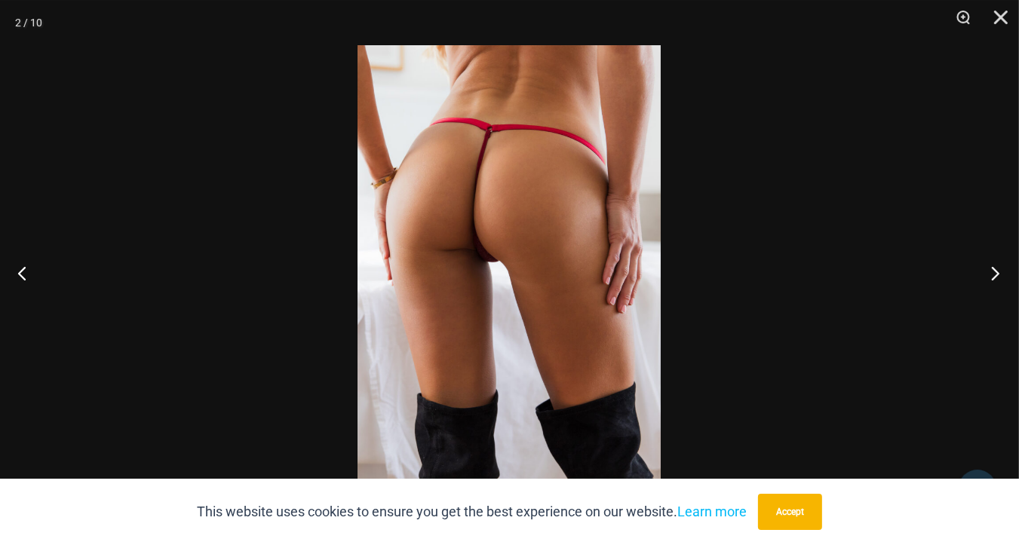
click at [998, 277] on button "Next" at bounding box center [990, 272] width 57 height 75
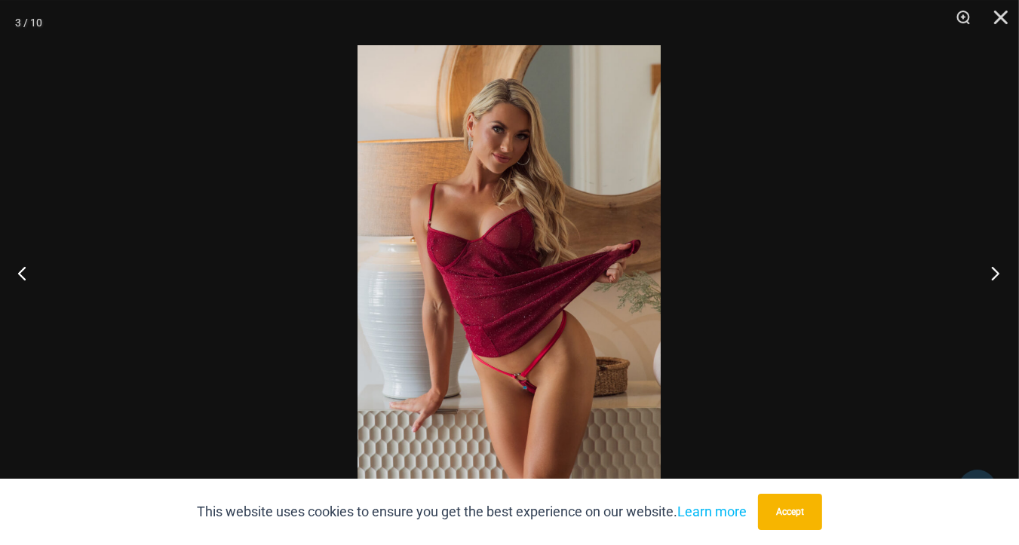
click at [998, 277] on button "Next" at bounding box center [990, 272] width 57 height 75
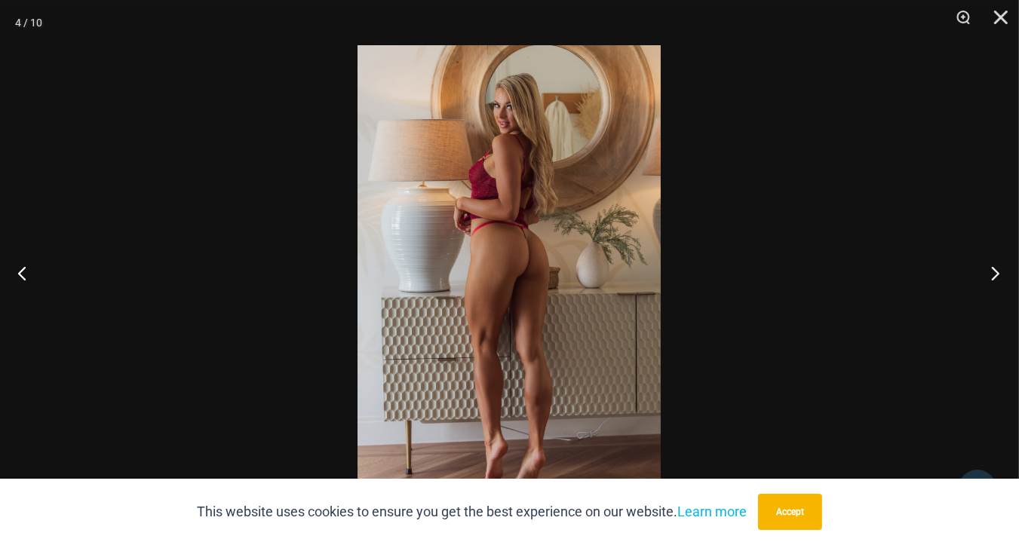
click at [998, 277] on button "Next" at bounding box center [990, 272] width 57 height 75
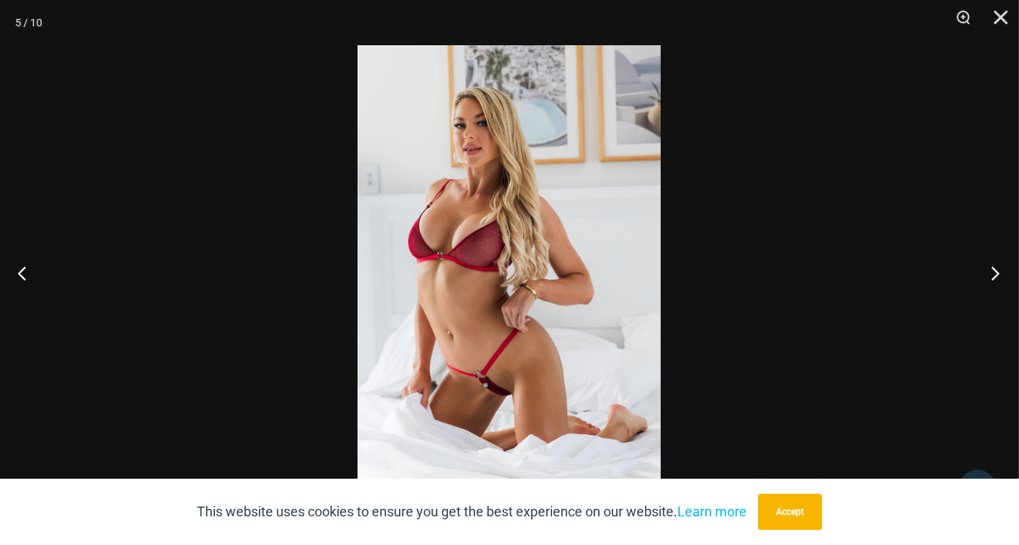
click at [998, 277] on button "Next" at bounding box center [990, 272] width 57 height 75
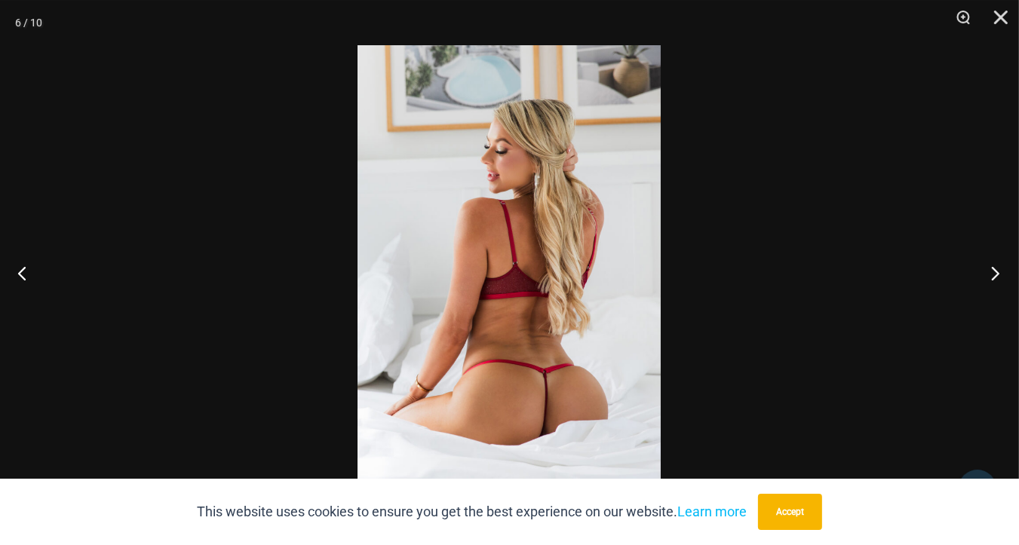
click at [998, 277] on button "Next" at bounding box center [990, 272] width 57 height 75
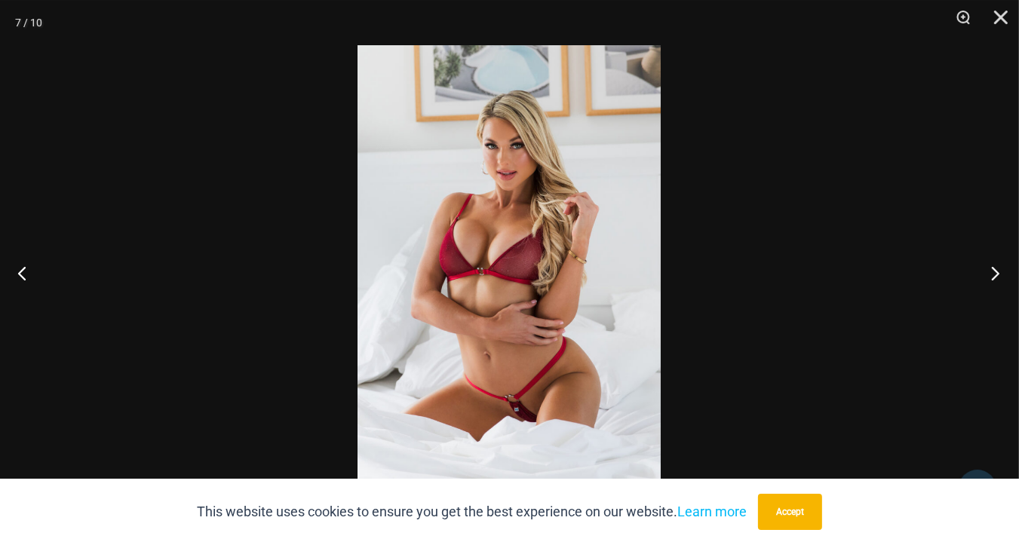
click at [996, 271] on button "Next" at bounding box center [990, 272] width 57 height 75
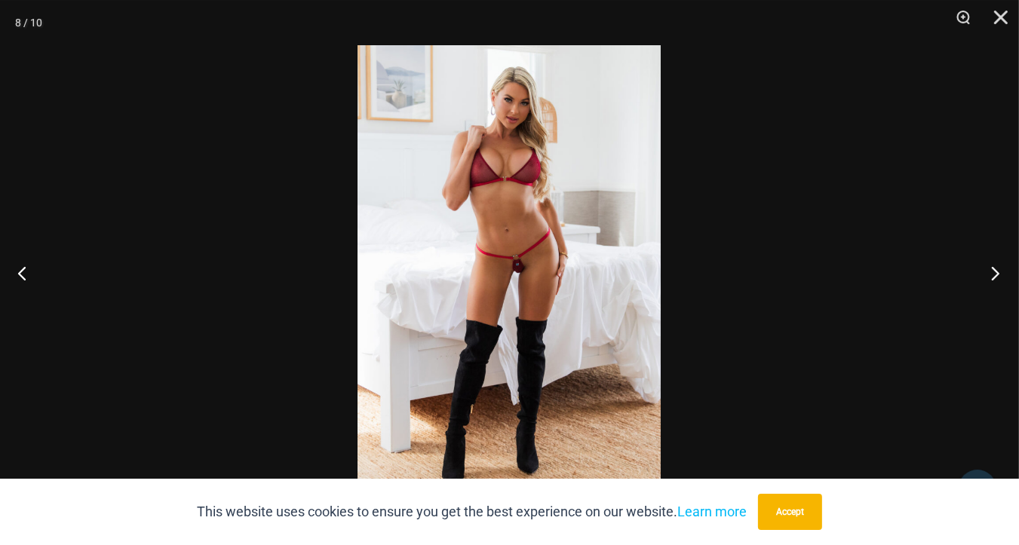
click at [995, 271] on button "Next" at bounding box center [990, 272] width 57 height 75
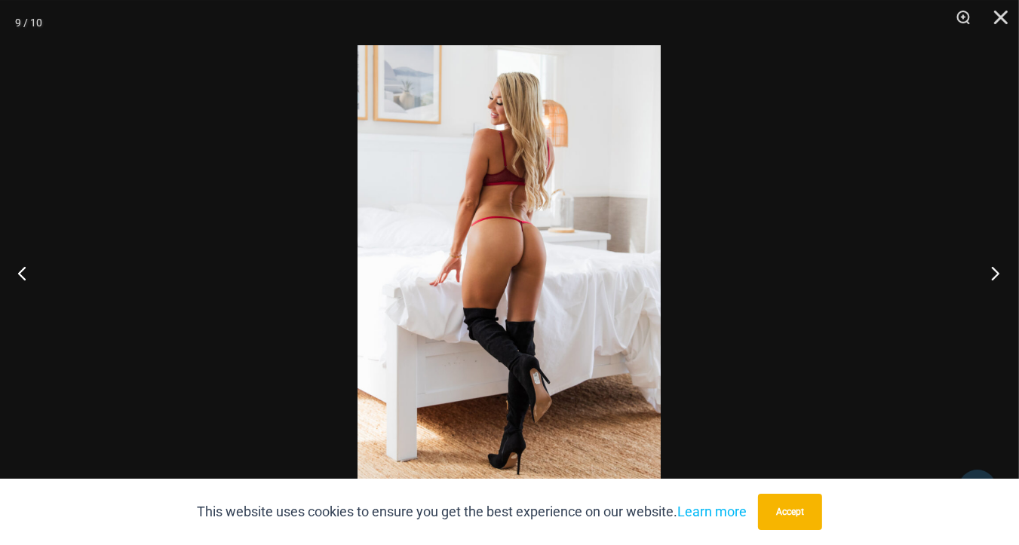
click at [998, 271] on button "Next" at bounding box center [990, 272] width 57 height 75
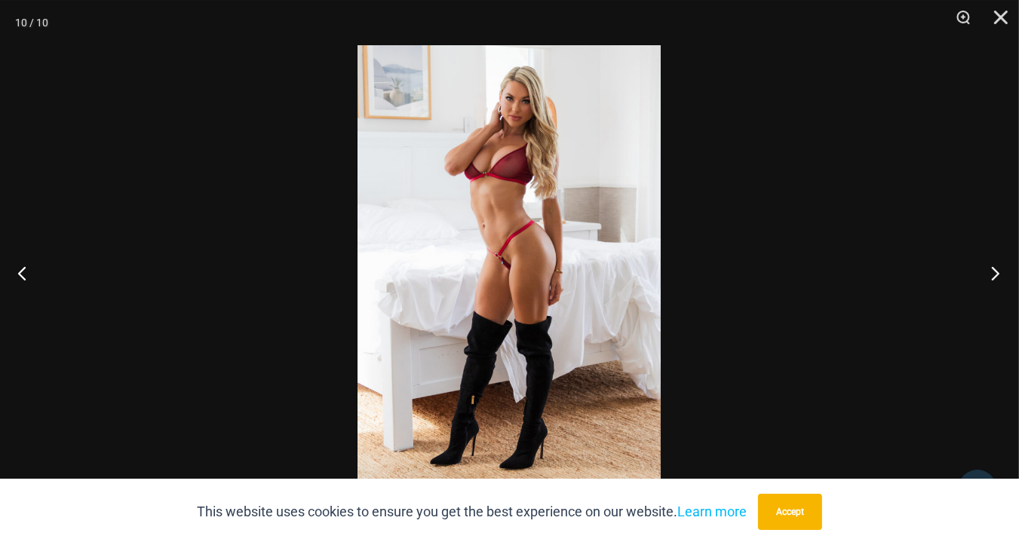
click at [998, 271] on button "Next" at bounding box center [990, 272] width 57 height 75
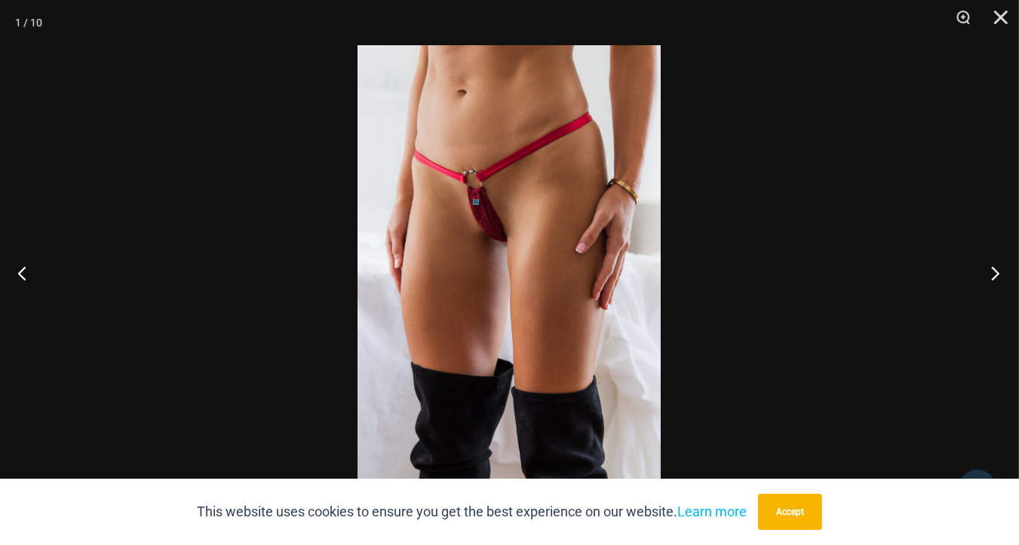
click at [998, 272] on button "Next" at bounding box center [990, 272] width 57 height 75
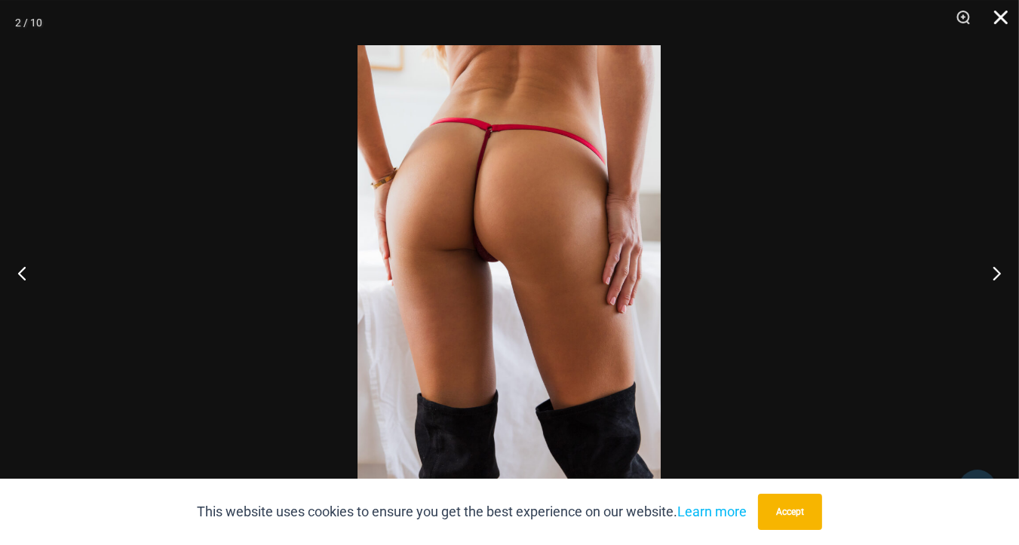
click at [995, 14] on button "Close" at bounding box center [996, 22] width 38 height 45
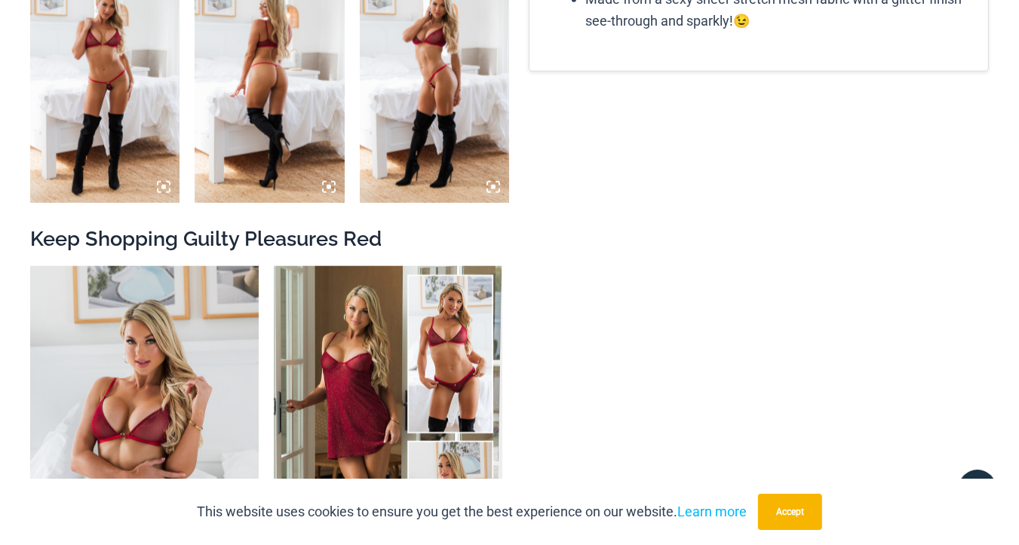
scroll to position [0, 0]
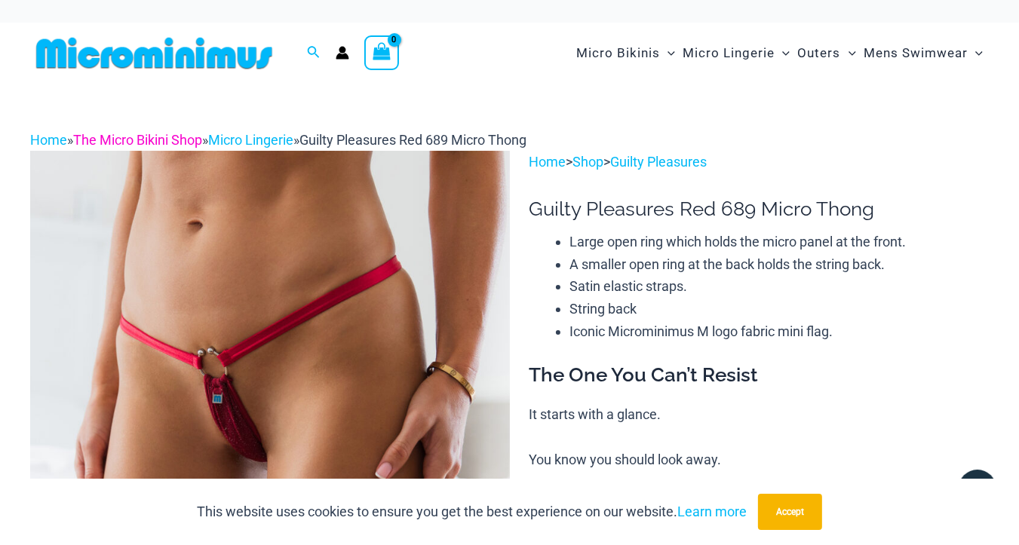
click at [156, 140] on link "The Micro Bikini Shop" at bounding box center [137, 140] width 129 height 16
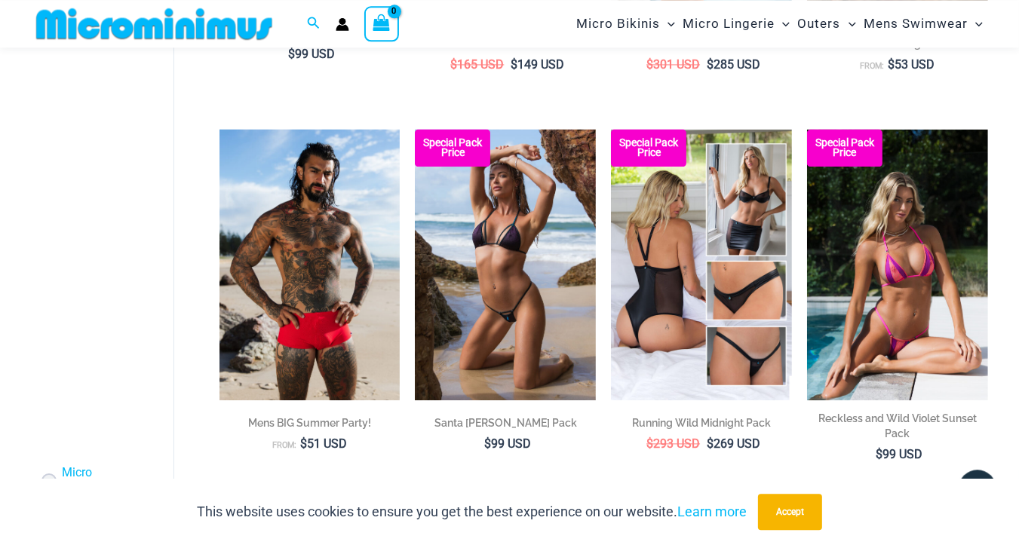
scroll to position [3185, 0]
